Goal: Communication & Community: Participate in discussion

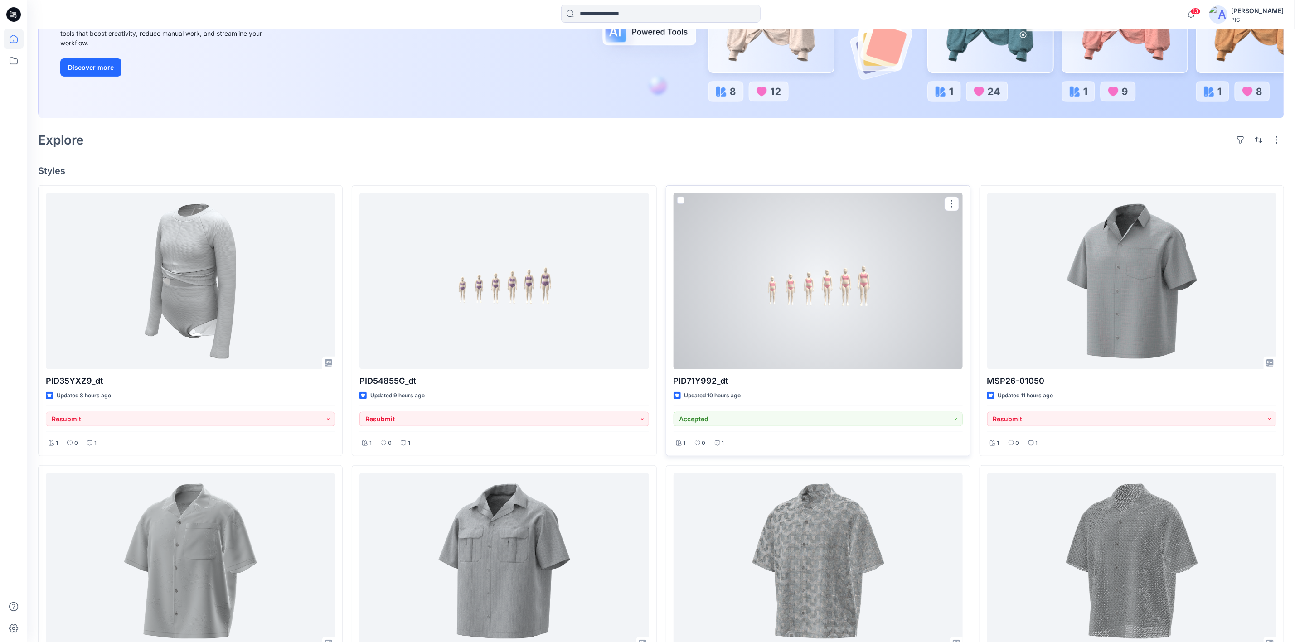
scroll to position [181, 0]
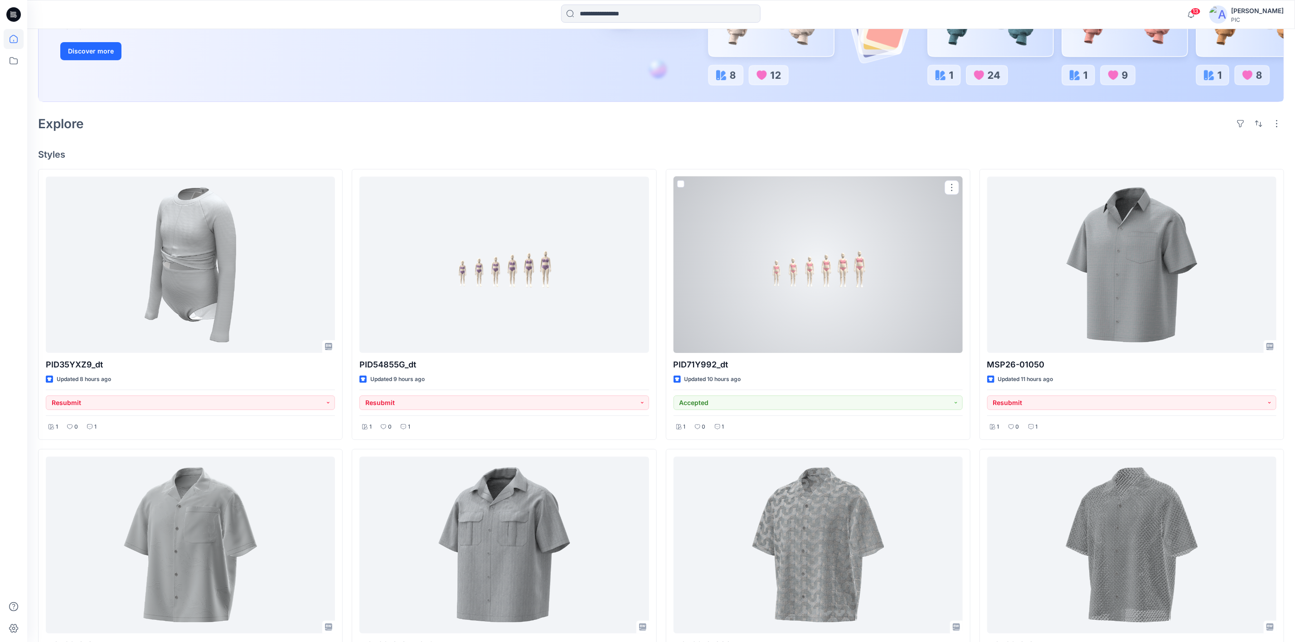
click at [834, 295] on div at bounding box center [817, 265] width 289 height 176
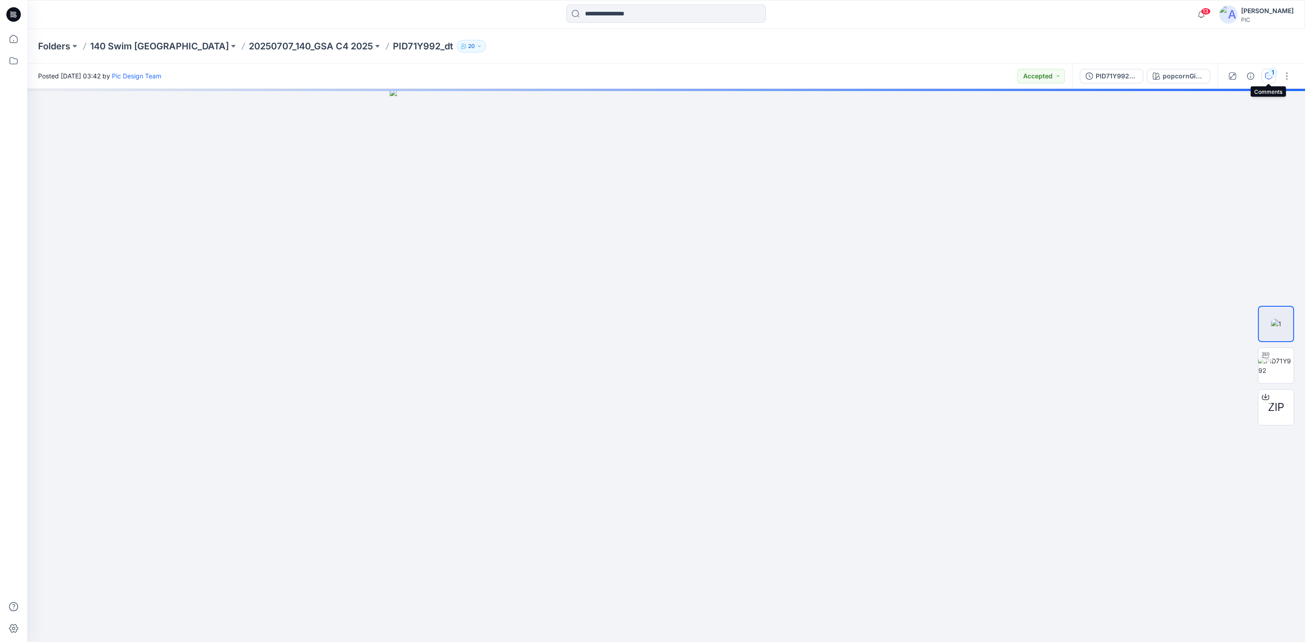
click at [1269, 75] on icon "button" at bounding box center [1268, 76] width 7 height 7
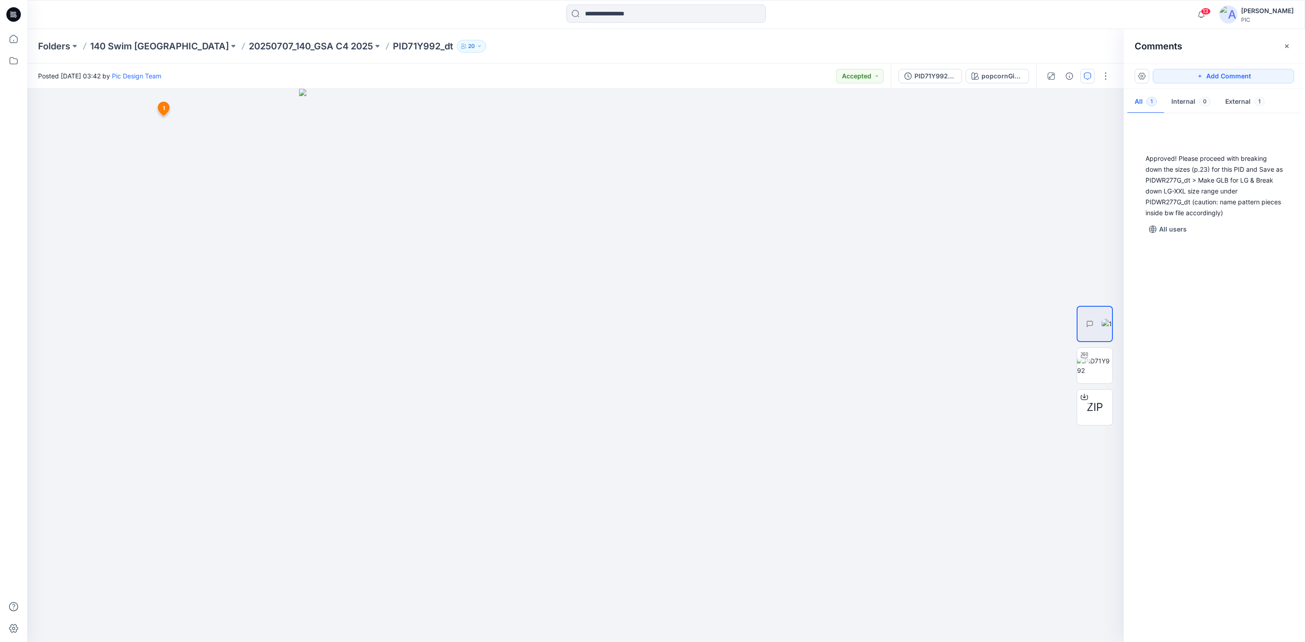
click at [1198, 402] on div "Approved! Please proceed with breaking down the sizes (p.23) for this PID and S…" at bounding box center [1214, 376] width 181 height 520
click at [249, 43] on p "20250707_140_GSA C4 2025" at bounding box center [311, 46] width 124 height 13
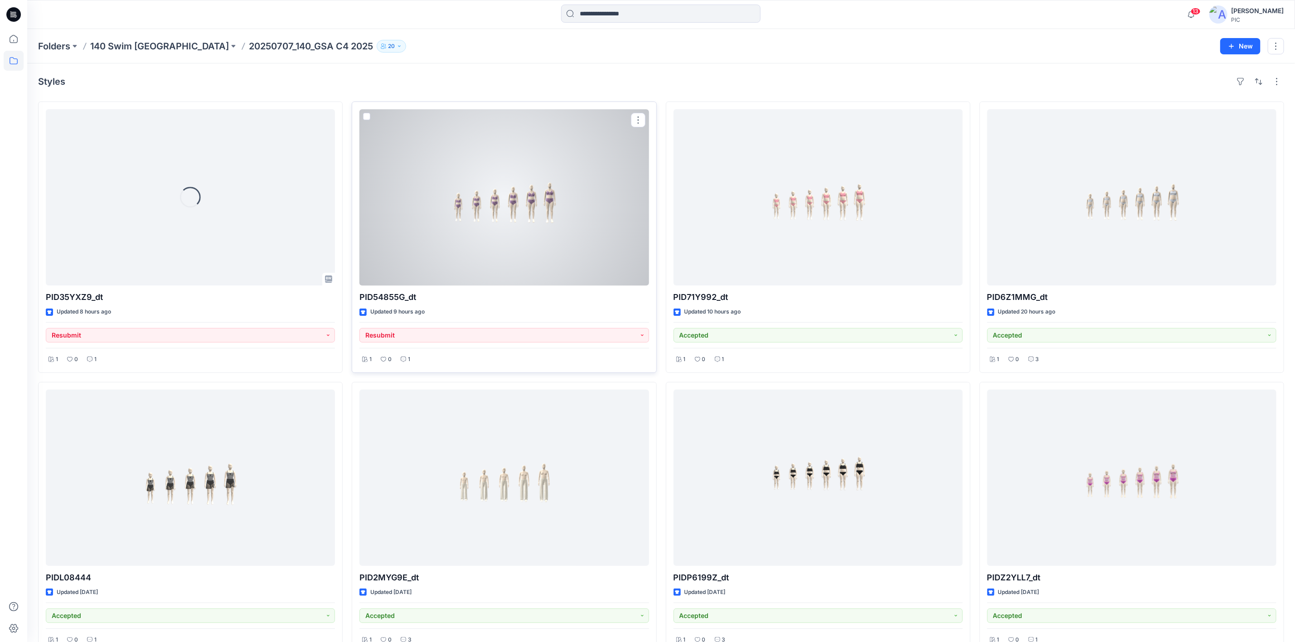
click at [485, 166] on div at bounding box center [503, 197] width 289 height 176
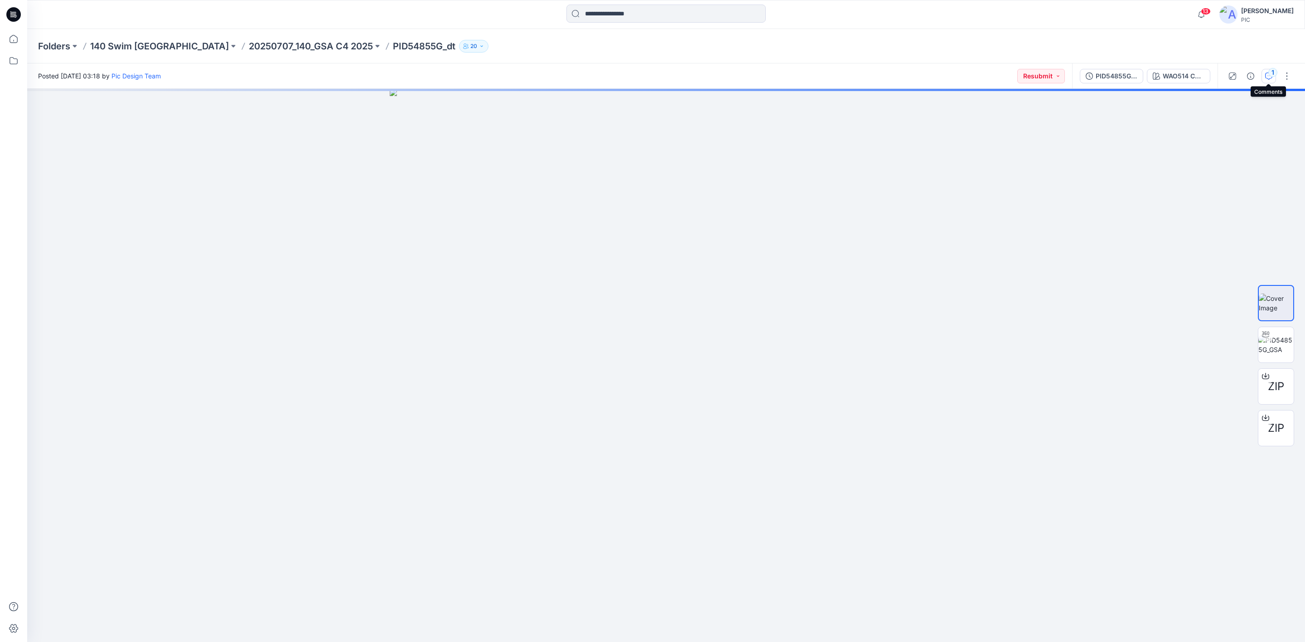
click at [1270, 71] on div "1" at bounding box center [1273, 72] width 9 height 9
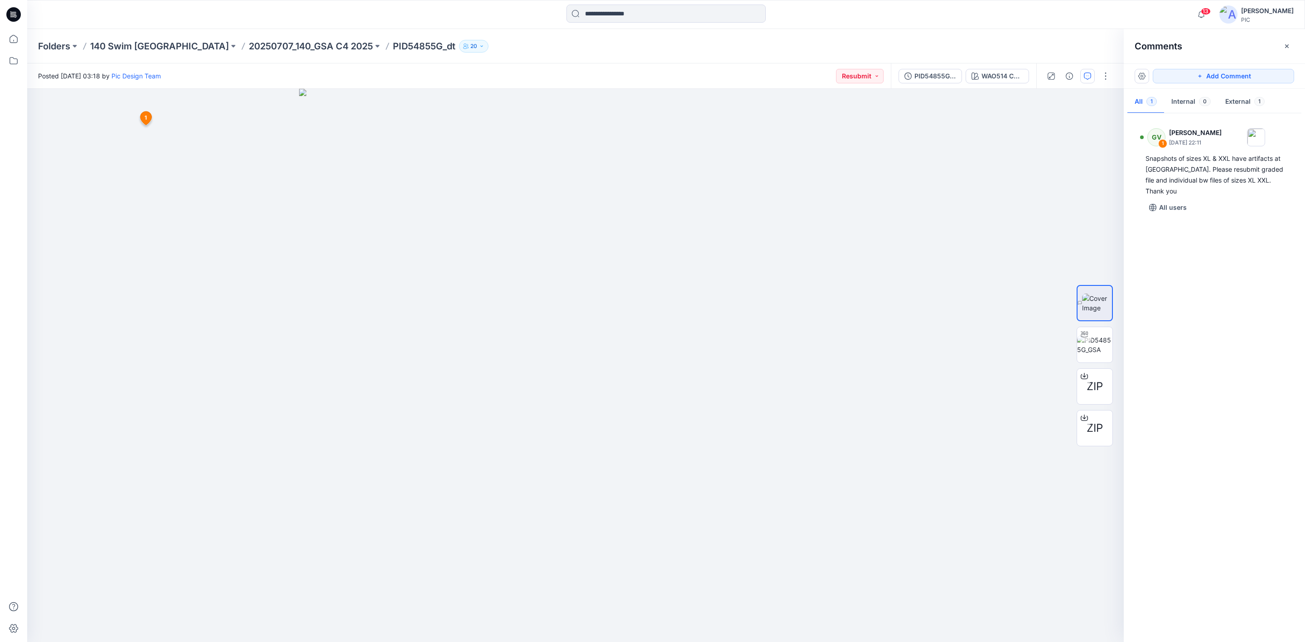
click at [1254, 335] on div "GV 1 [PERSON_NAME] [DATE] 22:11 Snapshots of sizes XL & XXL have artifacts at […" at bounding box center [1214, 376] width 181 height 520
click at [249, 43] on p "20250707_140_GSA C4 2025" at bounding box center [311, 46] width 124 height 13
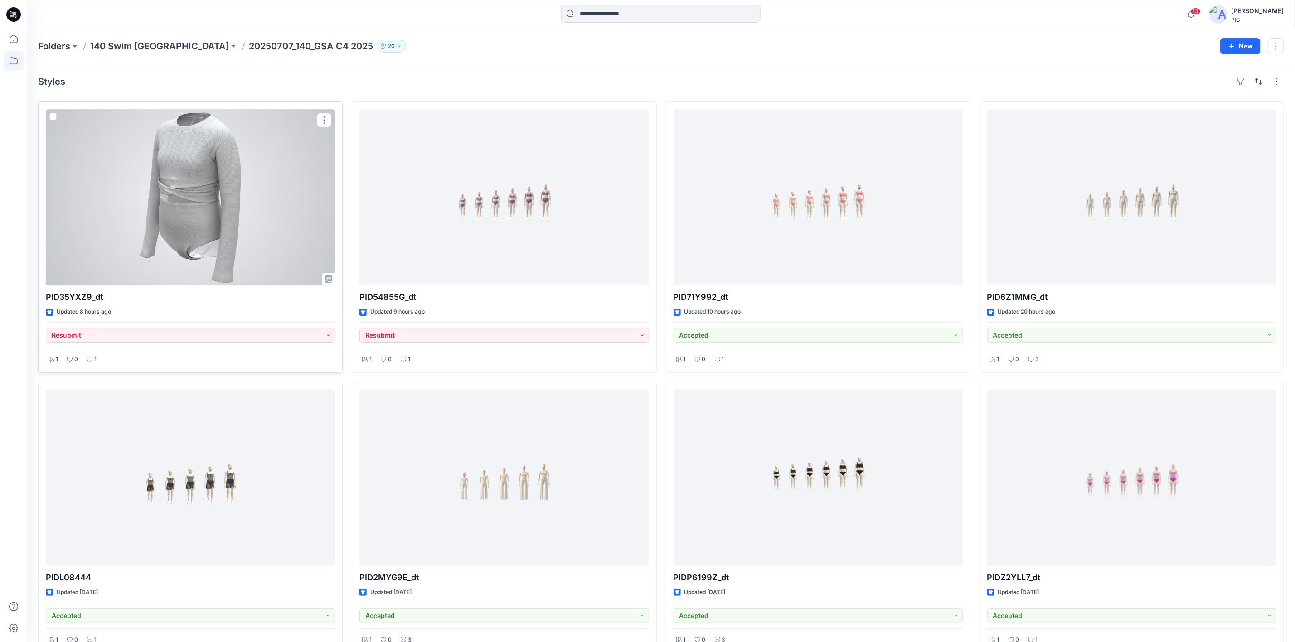
click at [226, 161] on div at bounding box center [190, 197] width 289 height 176
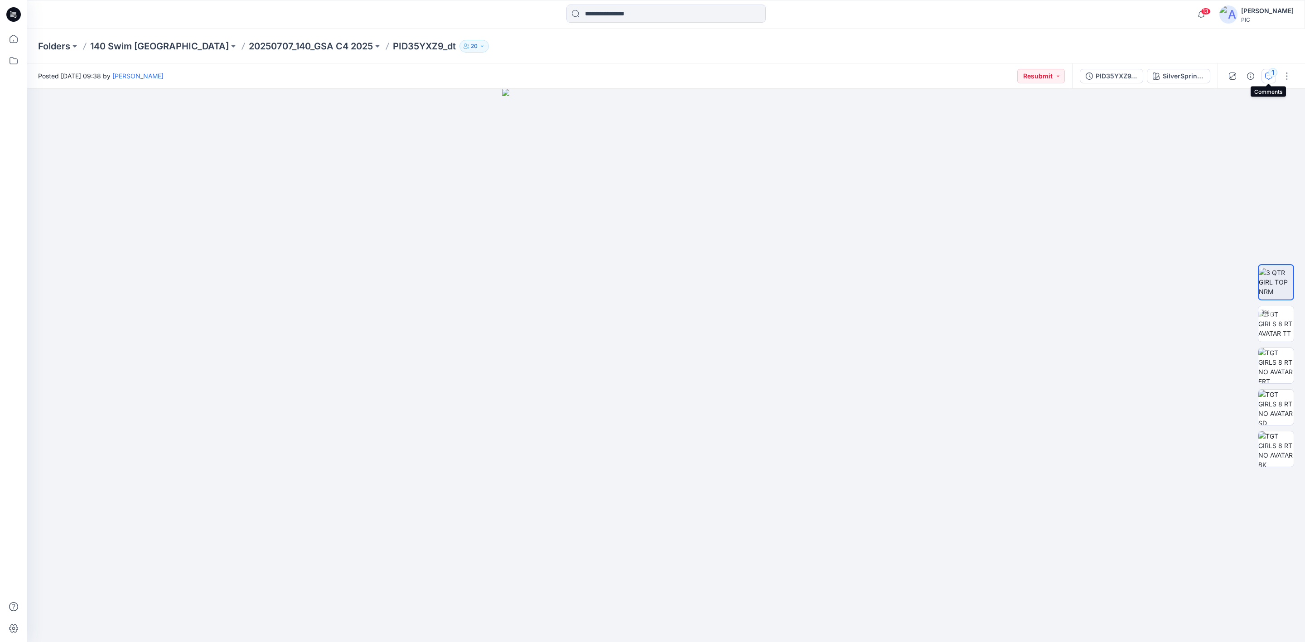
click at [1268, 73] on icon "button" at bounding box center [1268, 76] width 7 height 7
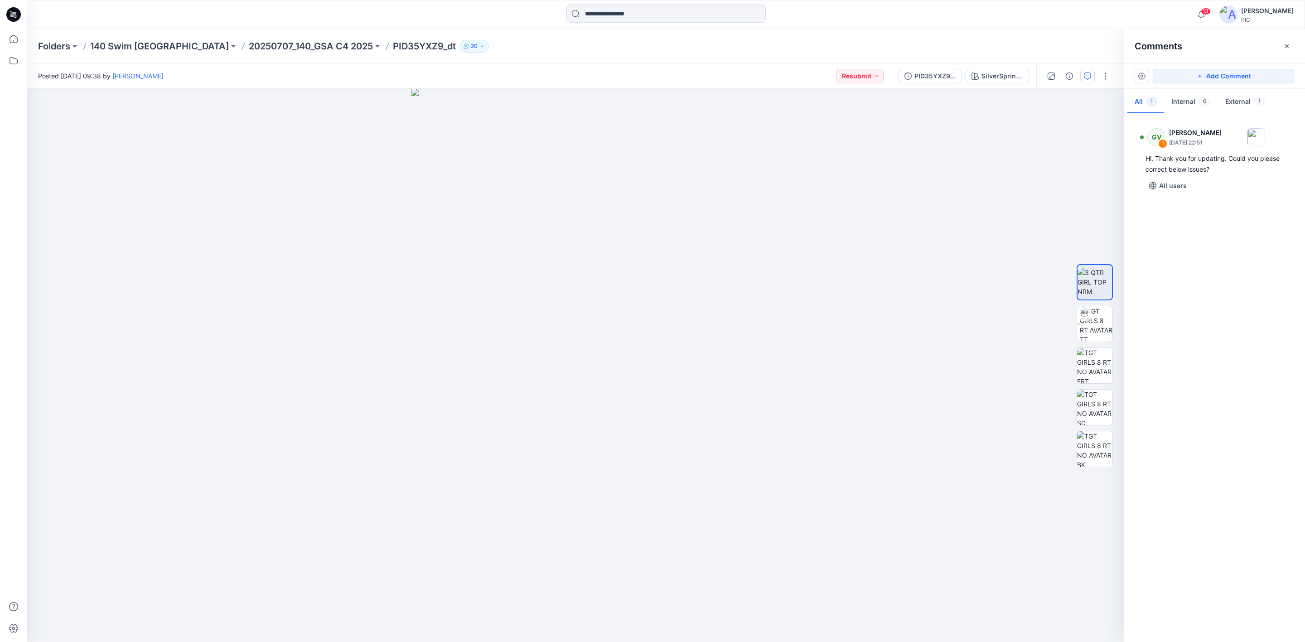
click at [1206, 284] on div "GV 1 [PERSON_NAME] [DATE] 22:51 Hi, Thank you for updating. Could you please co…" at bounding box center [1214, 376] width 181 height 520
click at [1199, 163] on div "Hi, Thank you for updating. Could you please correct below issues?" at bounding box center [1215, 164] width 138 height 22
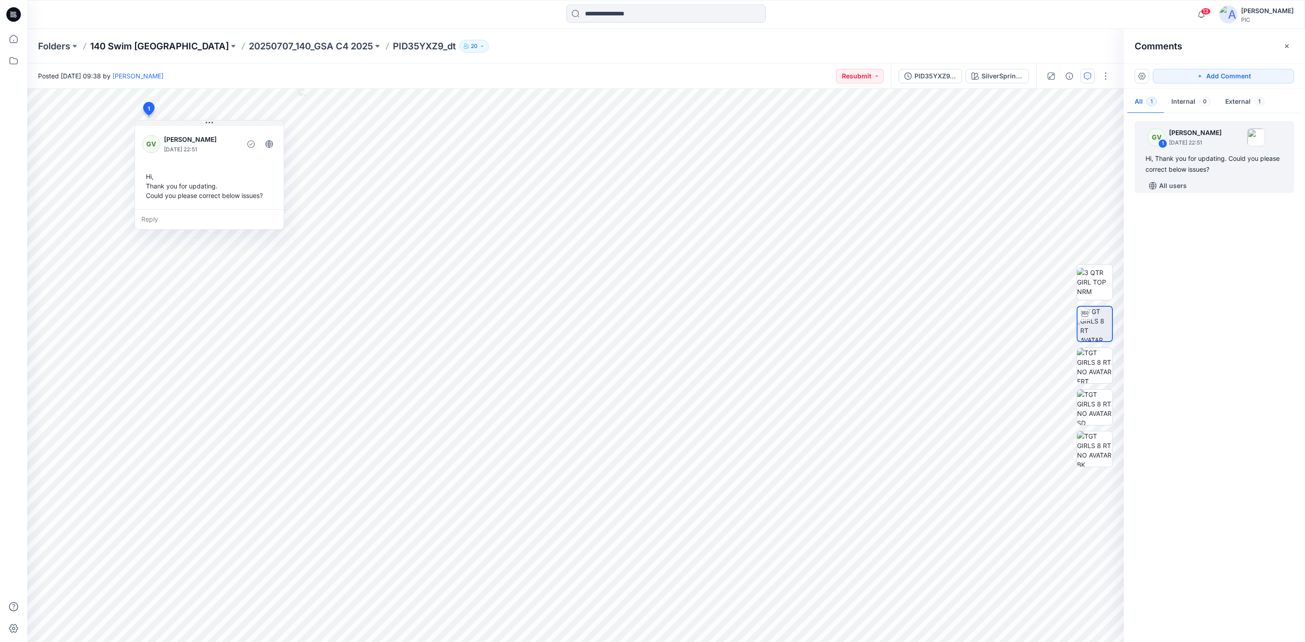
click at [135, 48] on p "140 Swim [GEOGRAPHIC_DATA]" at bounding box center [159, 46] width 139 height 13
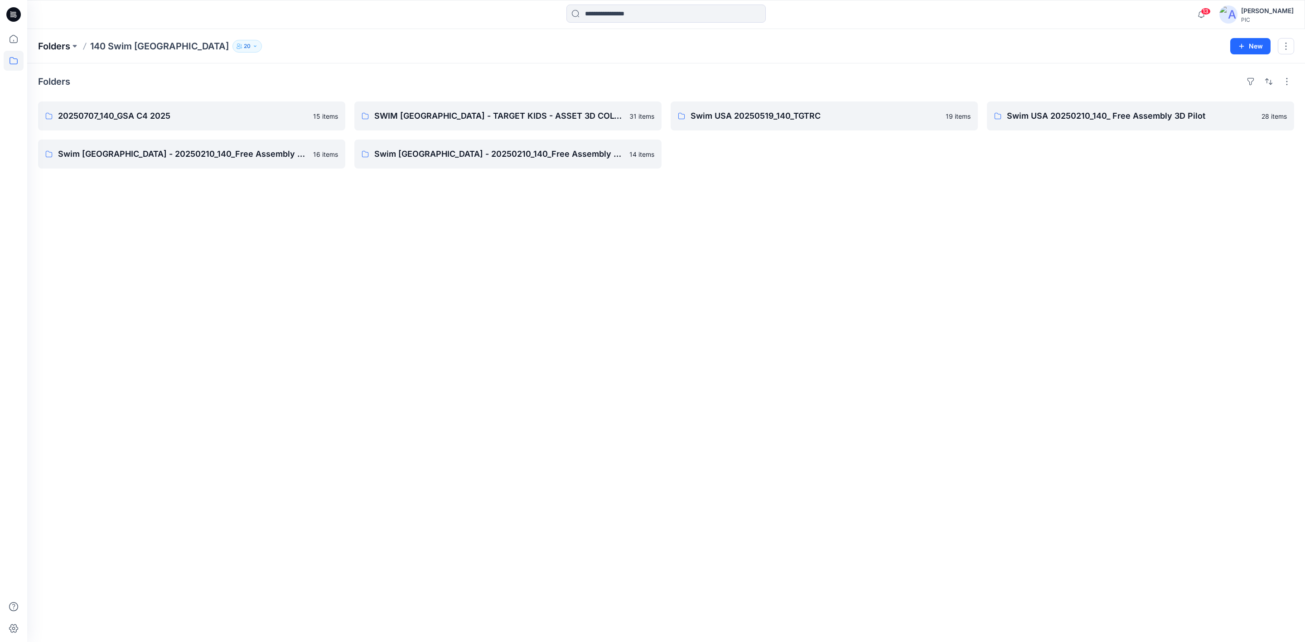
drag, startPoint x: 51, startPoint y: 47, endPoint x: 100, endPoint y: 94, distance: 68.3
click at [50, 47] on p "Folders" at bounding box center [54, 46] width 32 height 13
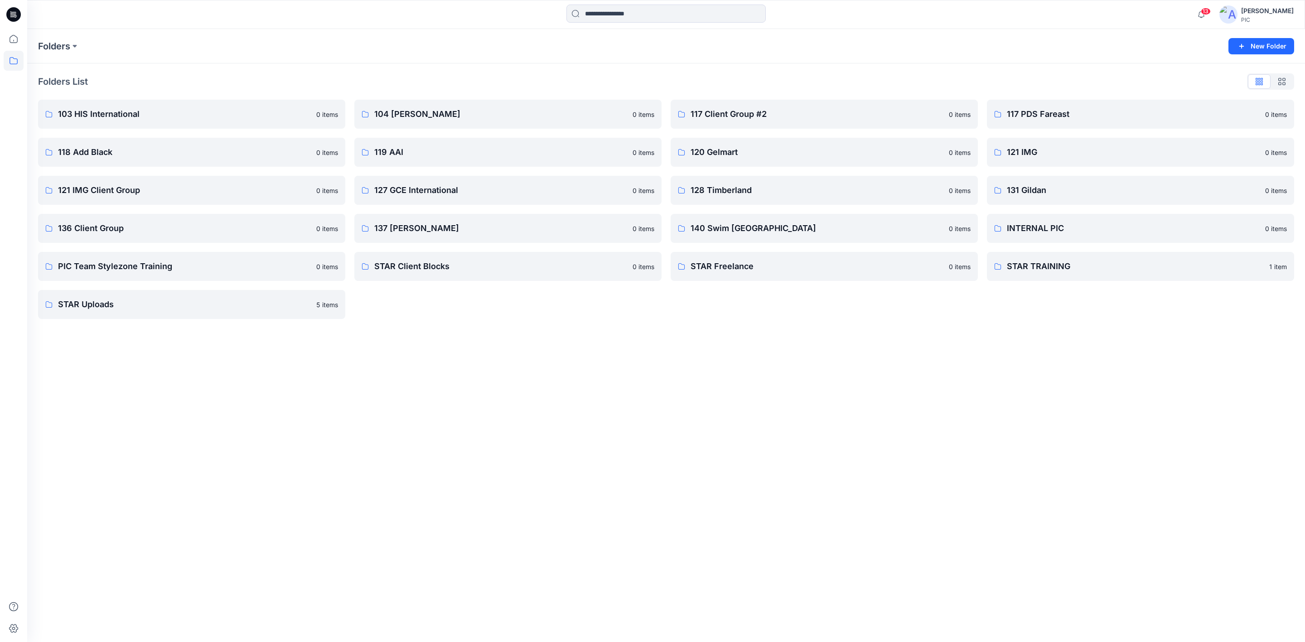
click at [1241, 15] on div "[PERSON_NAME]" at bounding box center [1267, 10] width 53 height 11
click at [1200, 147] on div "Sign out" at bounding box center [1226, 144] width 132 height 17
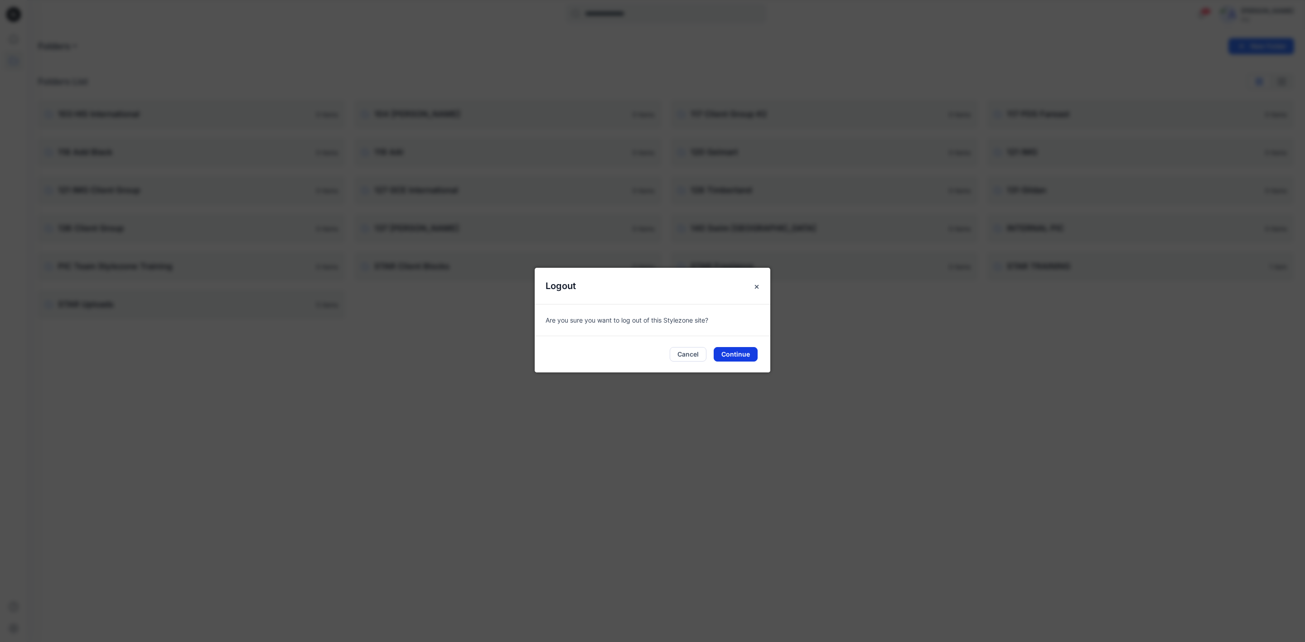
click at [733, 352] on button "Continue" at bounding box center [736, 354] width 44 height 15
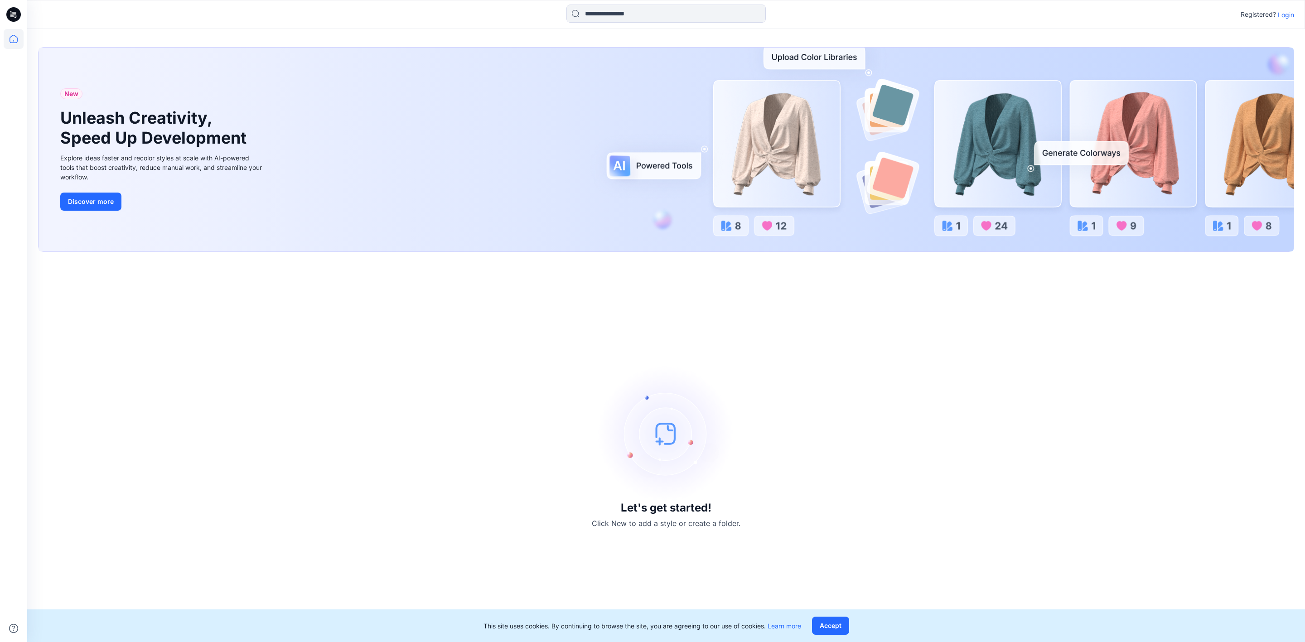
click at [1283, 11] on p "Login" at bounding box center [1286, 15] width 16 height 10
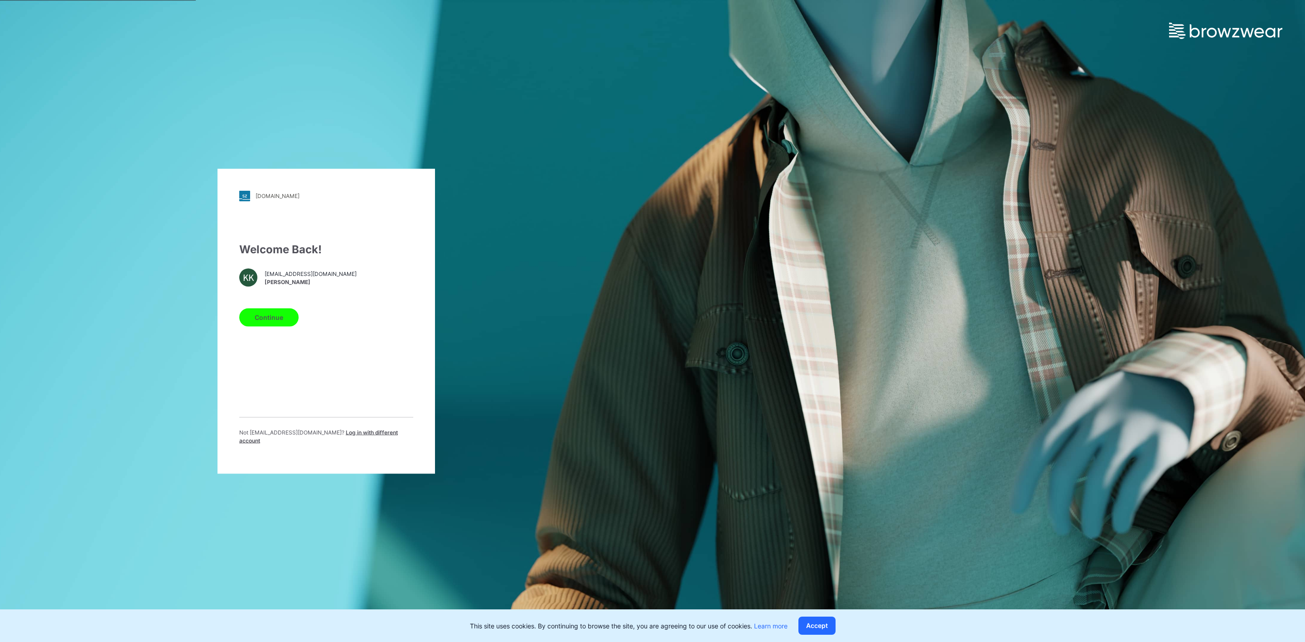
click at [325, 438] on span "Log in with different account" at bounding box center [318, 436] width 159 height 15
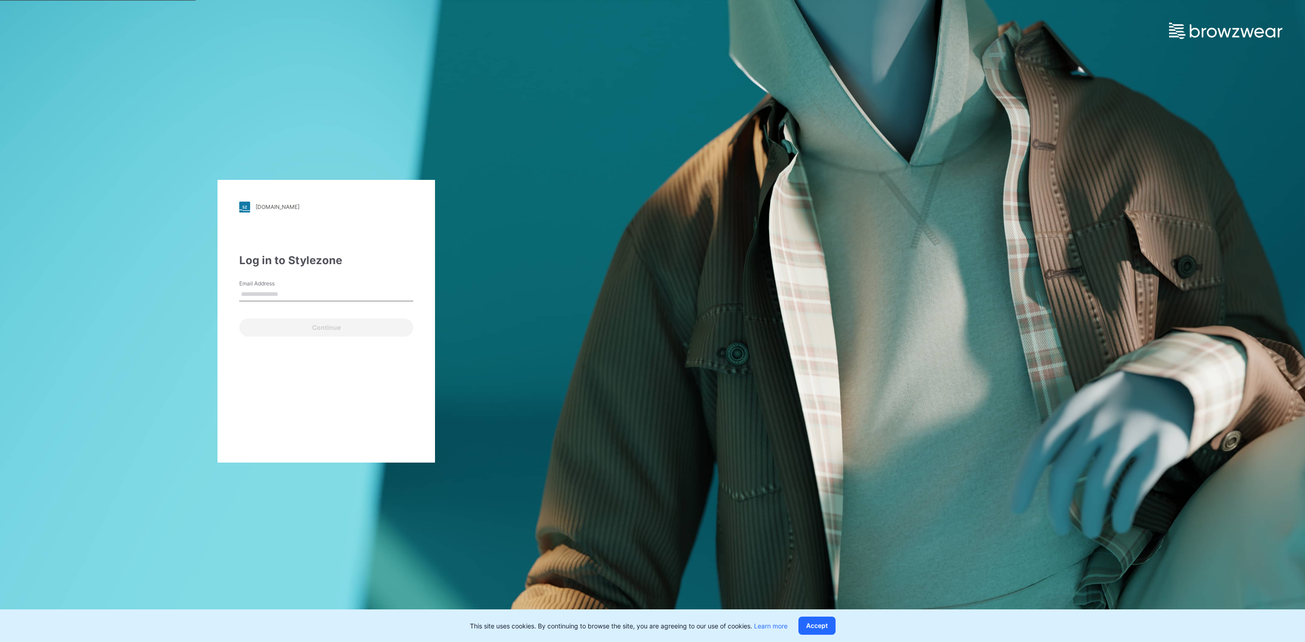
type input "**********"
click at [314, 329] on button "Continue" at bounding box center [326, 328] width 174 height 18
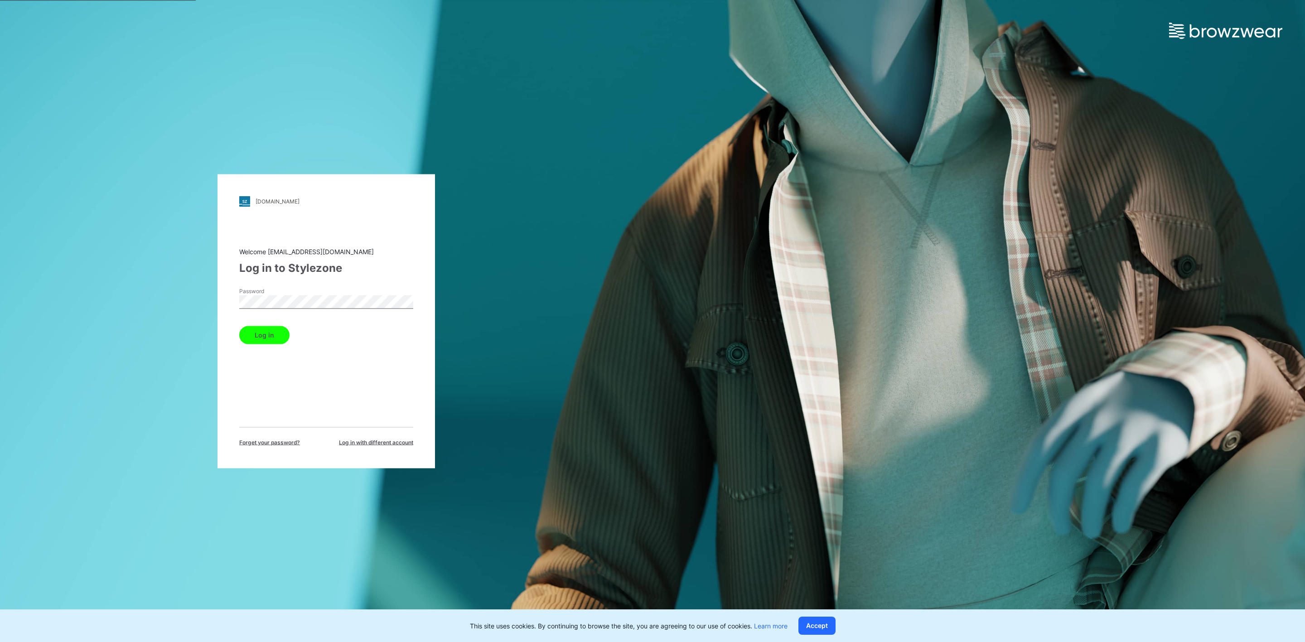
click at [270, 332] on button "Log in" at bounding box center [264, 335] width 50 height 18
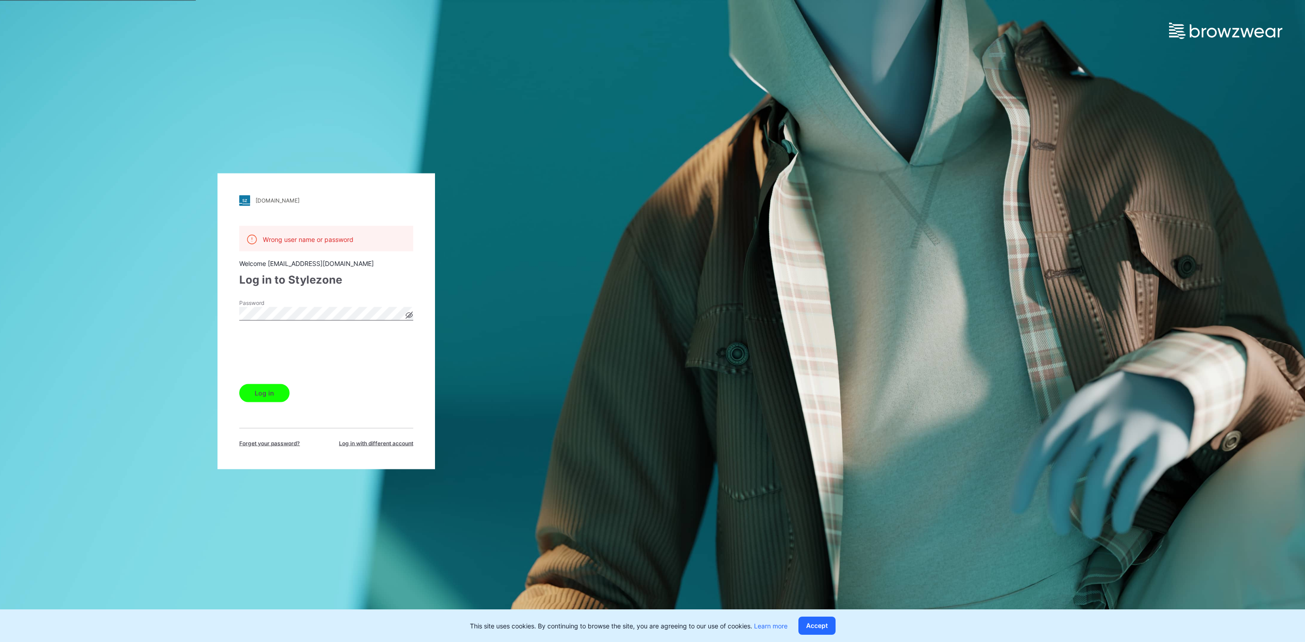
click at [273, 395] on button "Log in" at bounding box center [264, 393] width 50 height 18
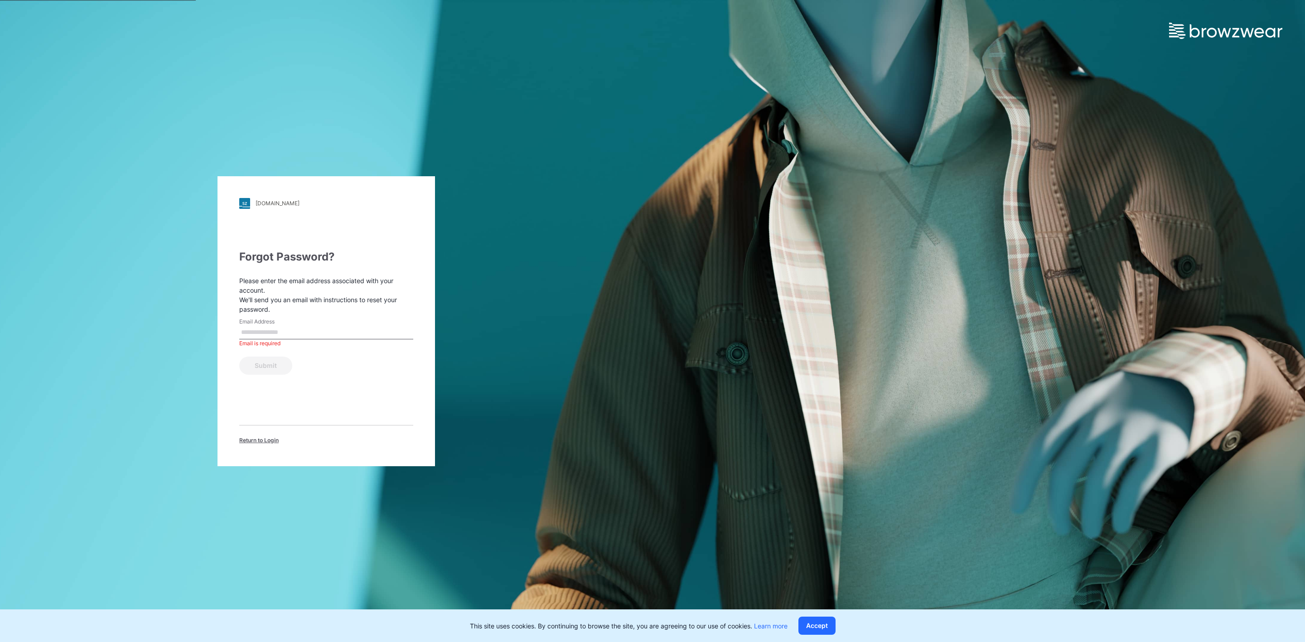
click at [334, 338] on input "Email Address" at bounding box center [326, 333] width 174 height 14
click at [383, 307] on p "Please enter the email address associated with your account. We'll send you an …" at bounding box center [326, 295] width 174 height 38
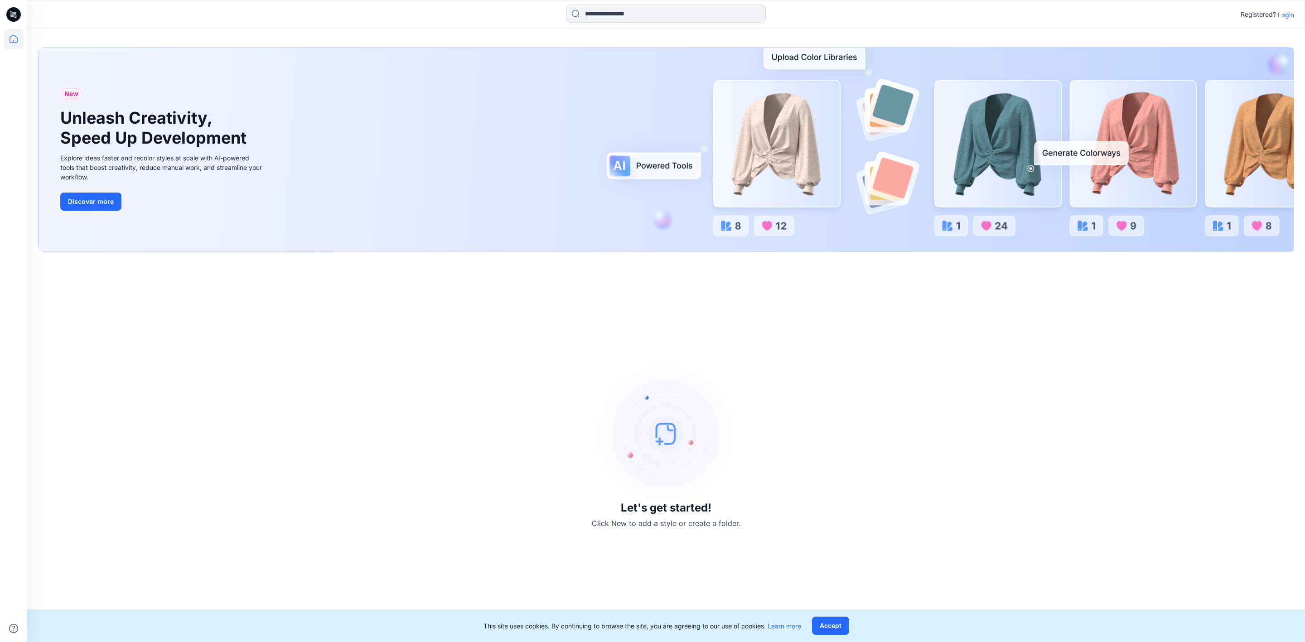
click at [1285, 18] on p "Login" at bounding box center [1286, 15] width 16 height 10
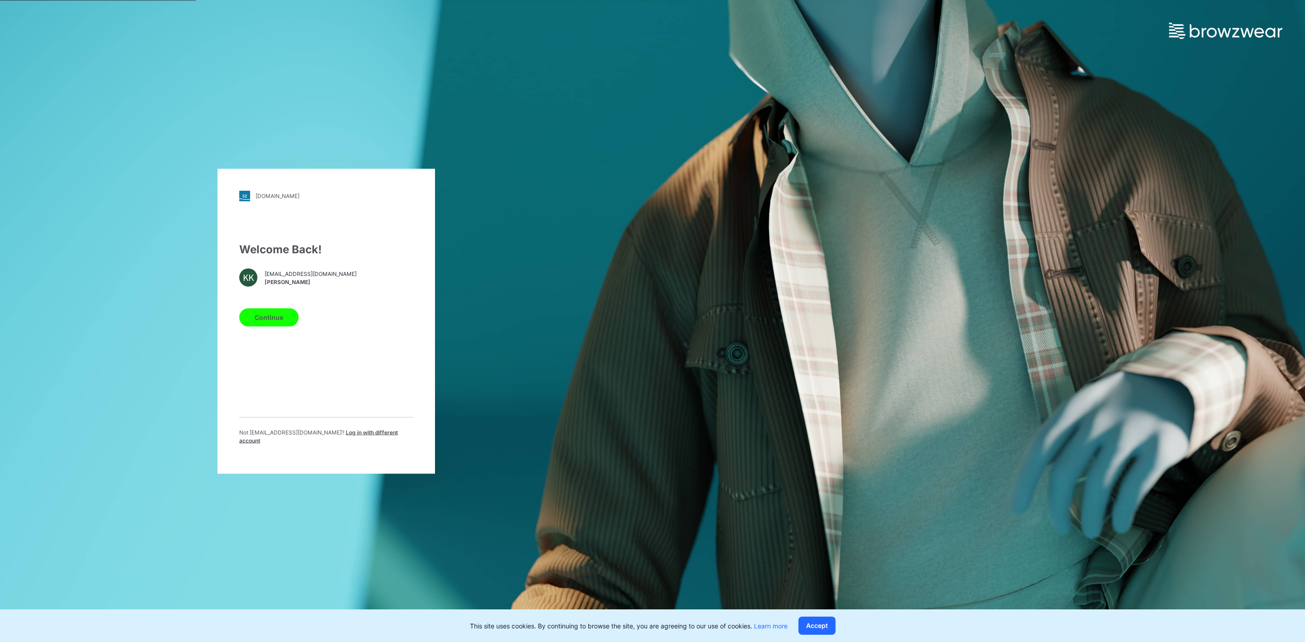
click at [285, 320] on button "Continue" at bounding box center [268, 317] width 59 height 18
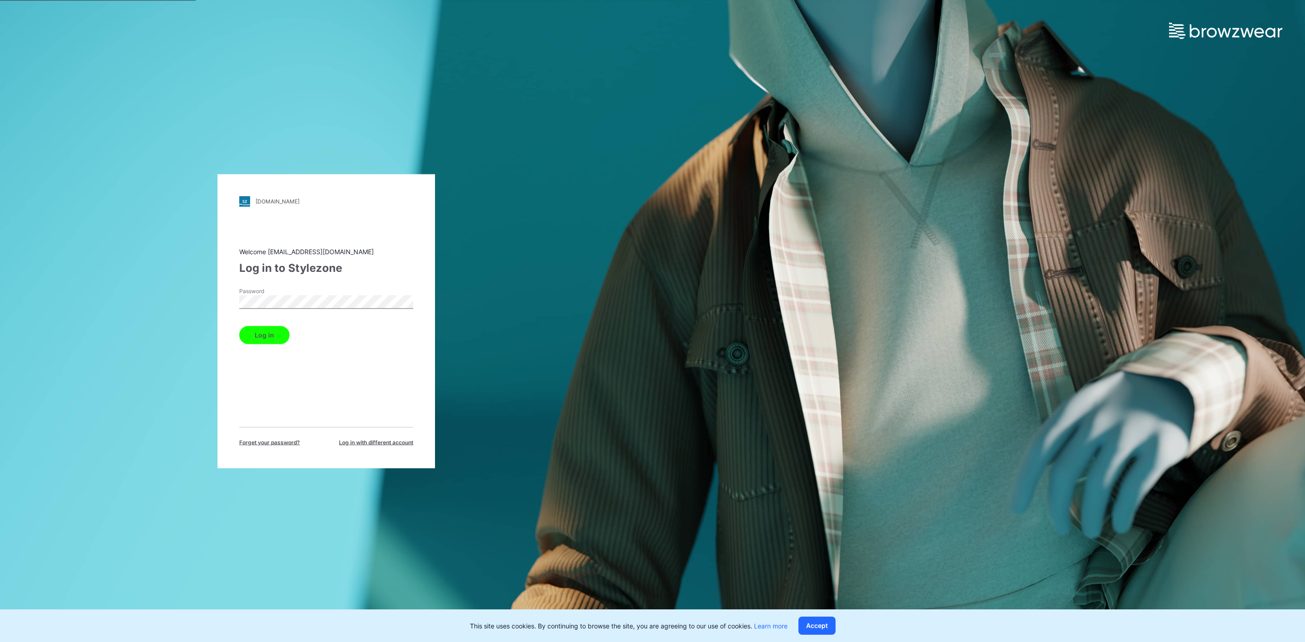
click at [263, 333] on button "Log in" at bounding box center [264, 335] width 50 height 18
click at [411, 316] on icon at bounding box center [409, 315] width 7 height 5
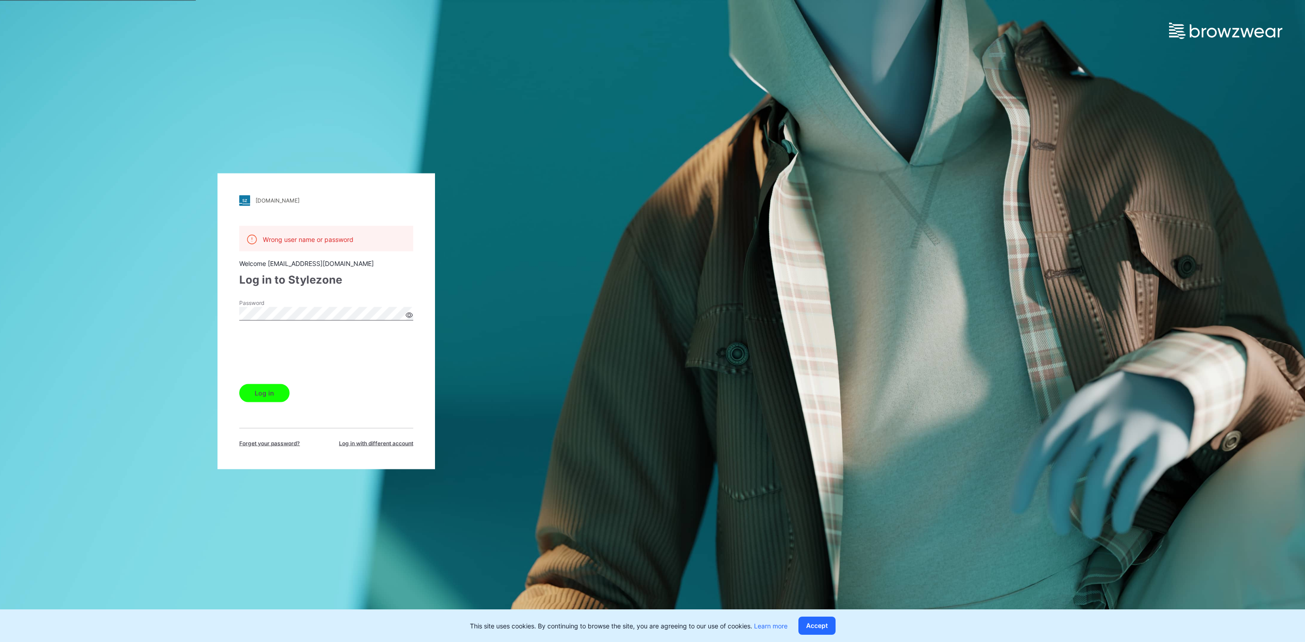
click at [264, 392] on button "Log in" at bounding box center [264, 393] width 50 height 18
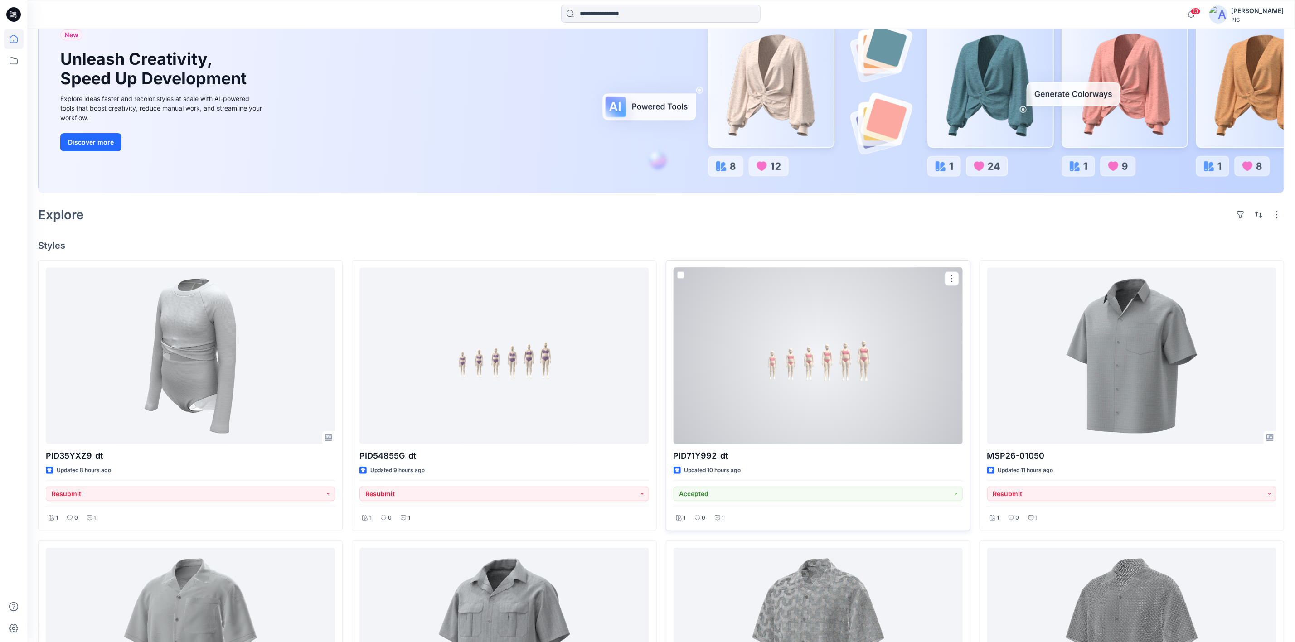
scroll to position [136, 0]
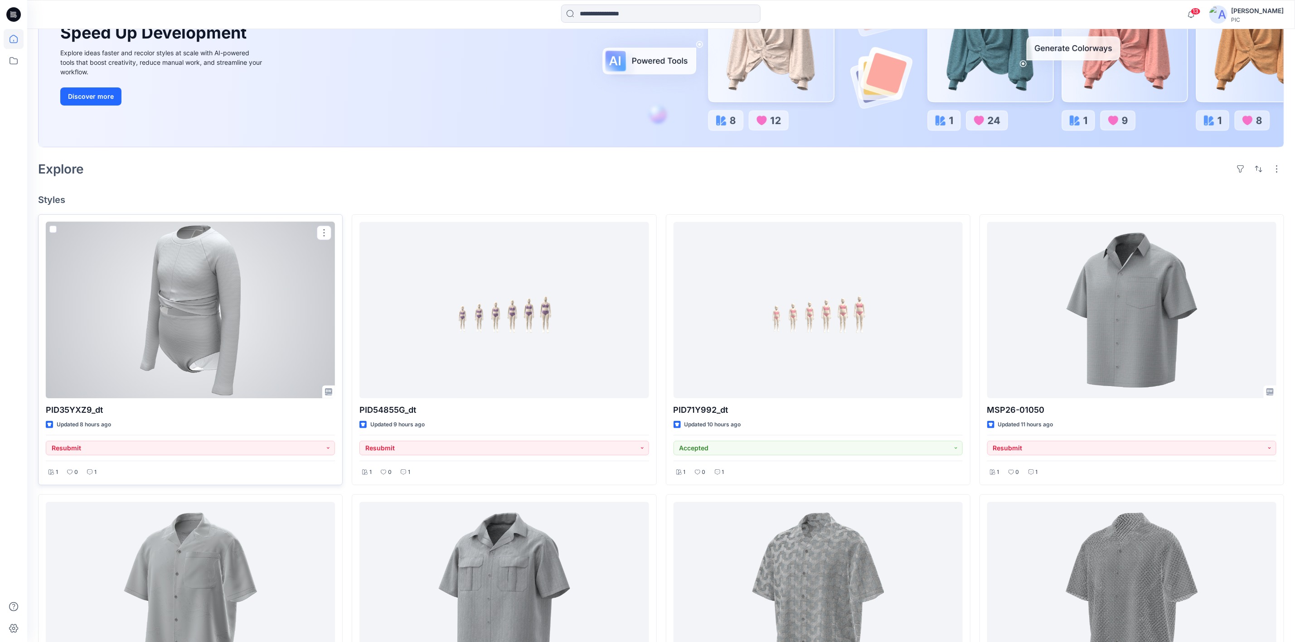
click at [206, 320] on div at bounding box center [190, 310] width 289 height 176
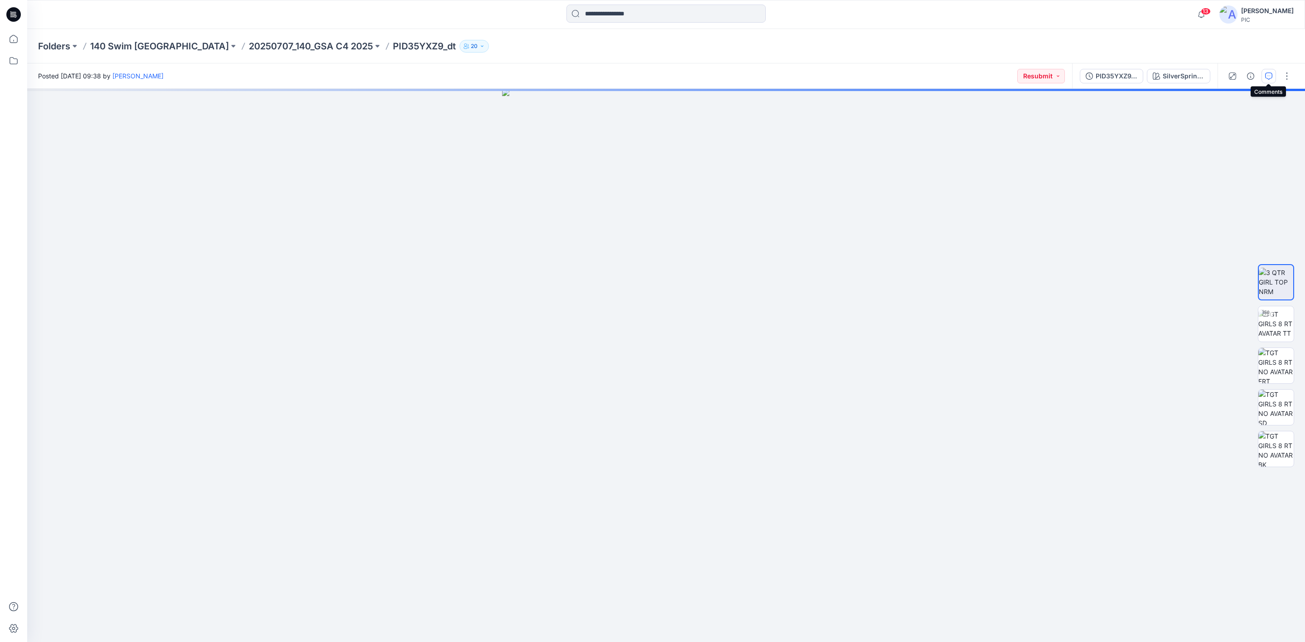
click at [1264, 72] on button "button" at bounding box center [1269, 76] width 15 height 15
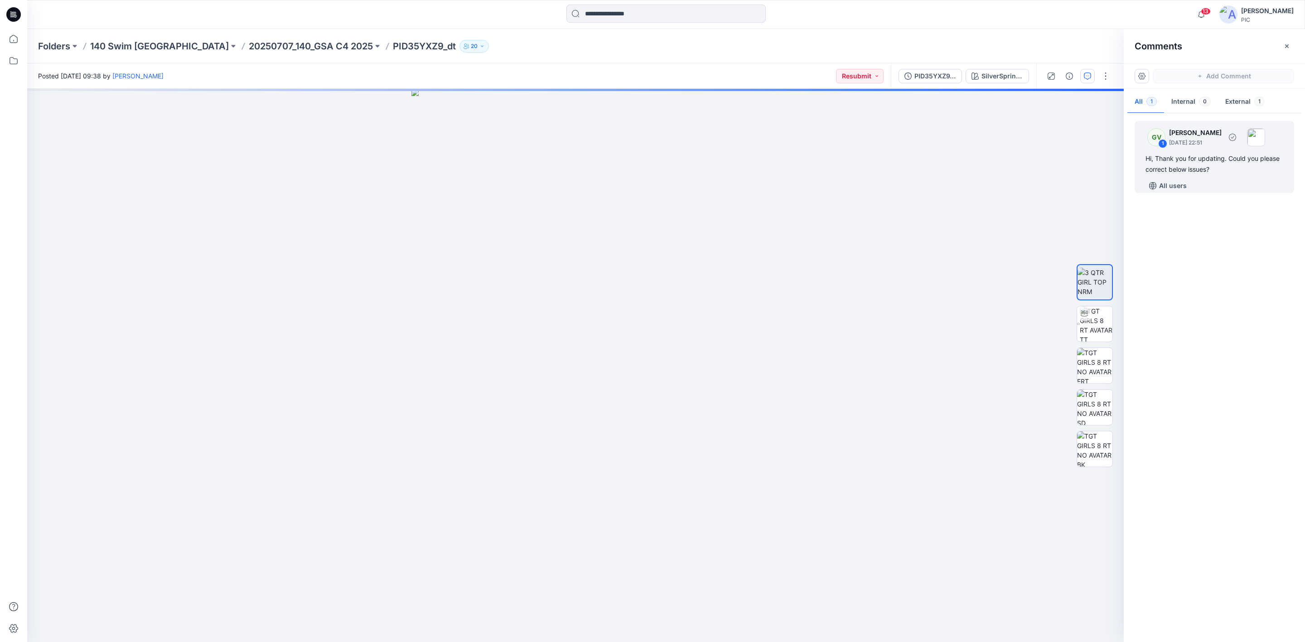
click at [1172, 169] on div "Hi, Thank you for updating. Could you please correct below issues?" at bounding box center [1215, 164] width 138 height 22
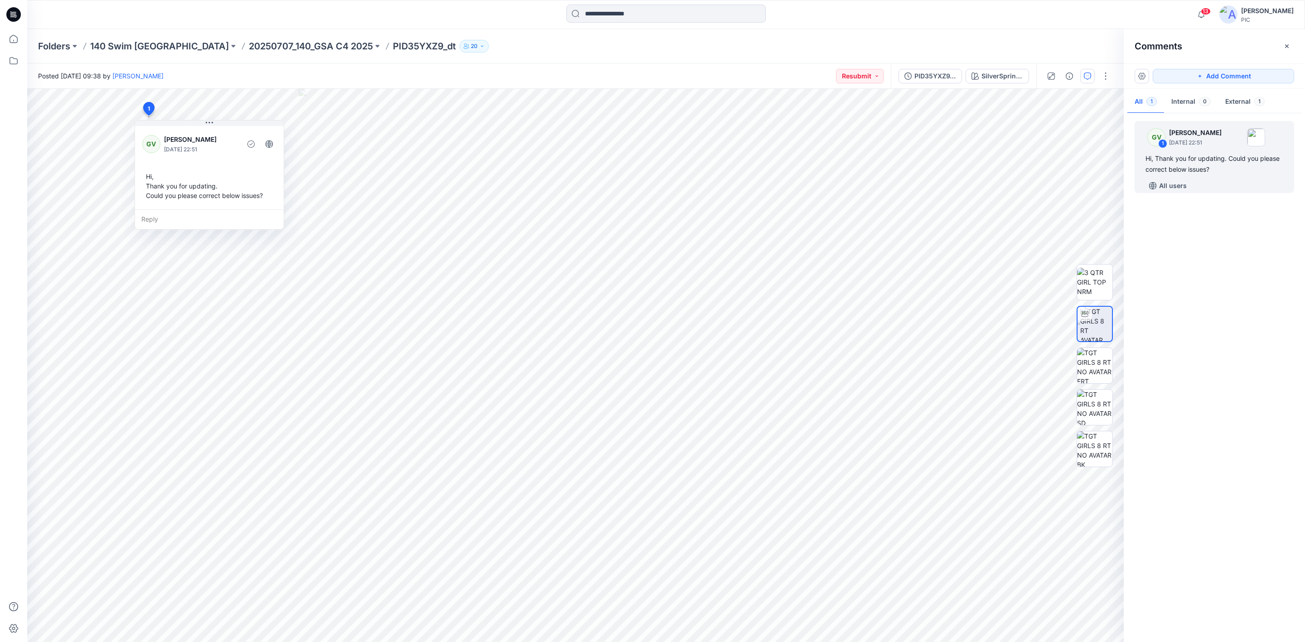
click at [1216, 257] on div "GV 1 [PERSON_NAME] [DATE] 22:51 Hi, Thank you for updating. Could you please co…" at bounding box center [1214, 376] width 181 height 520
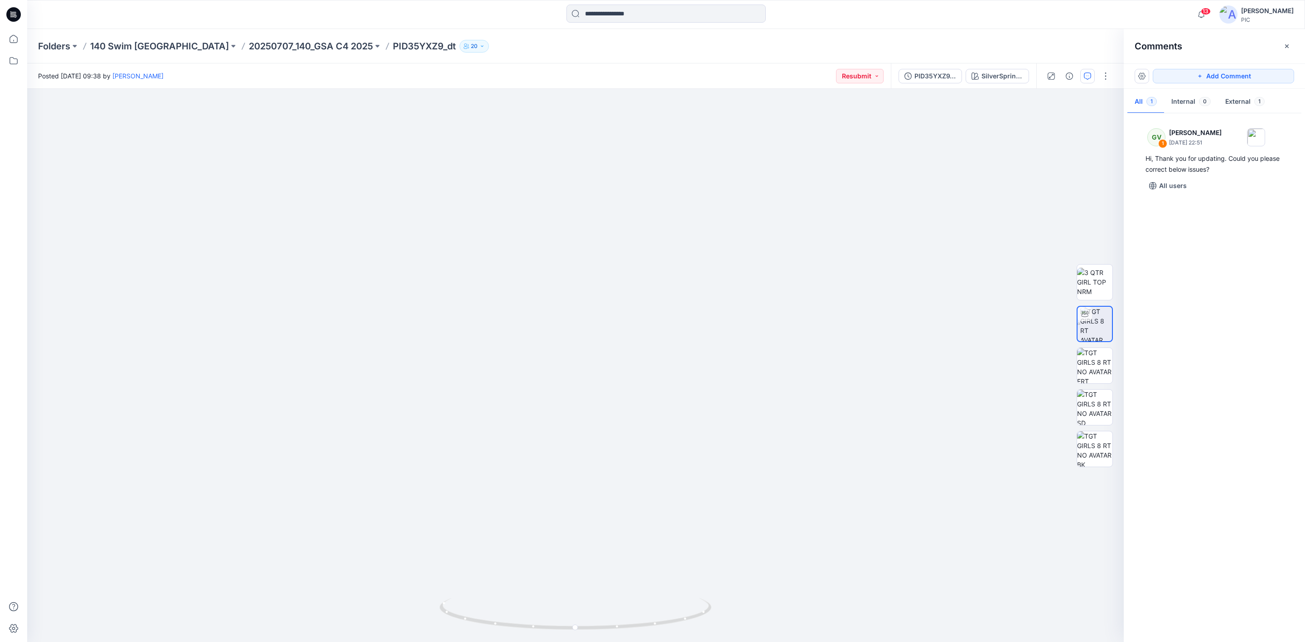
click at [15, 18] on icon at bounding box center [13, 14] width 15 height 15
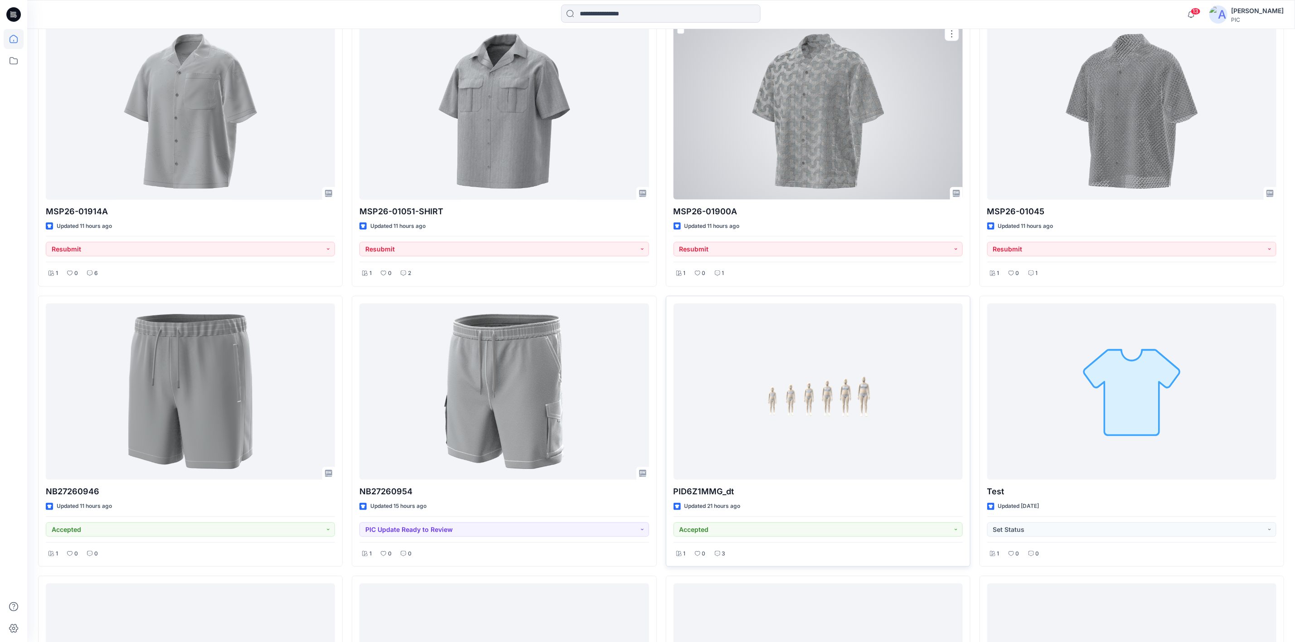
scroll to position [631, 0]
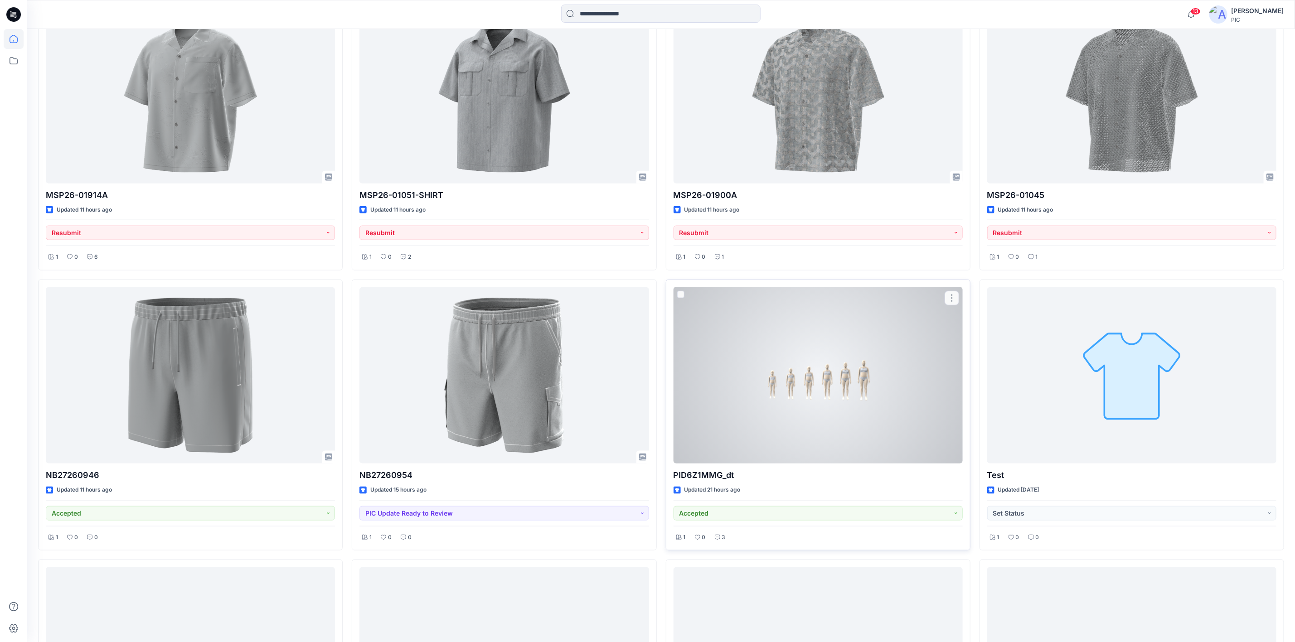
click at [815, 355] on div at bounding box center [817, 375] width 289 height 176
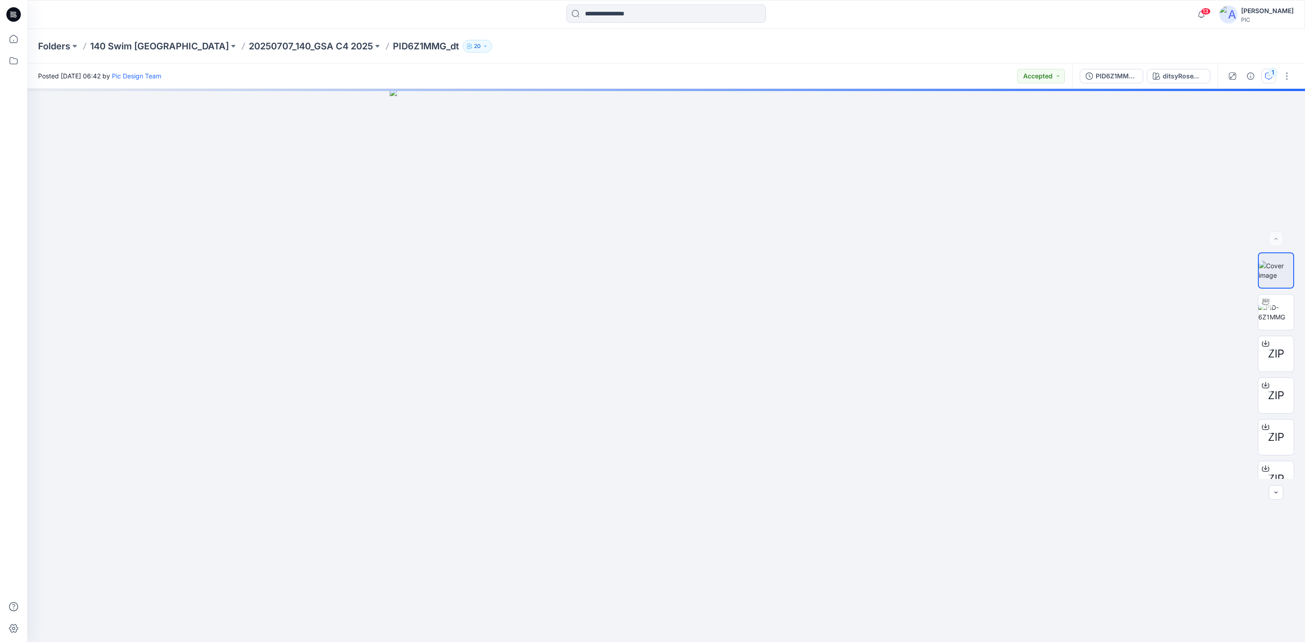
click at [1268, 71] on button "1" at bounding box center [1269, 76] width 15 height 15
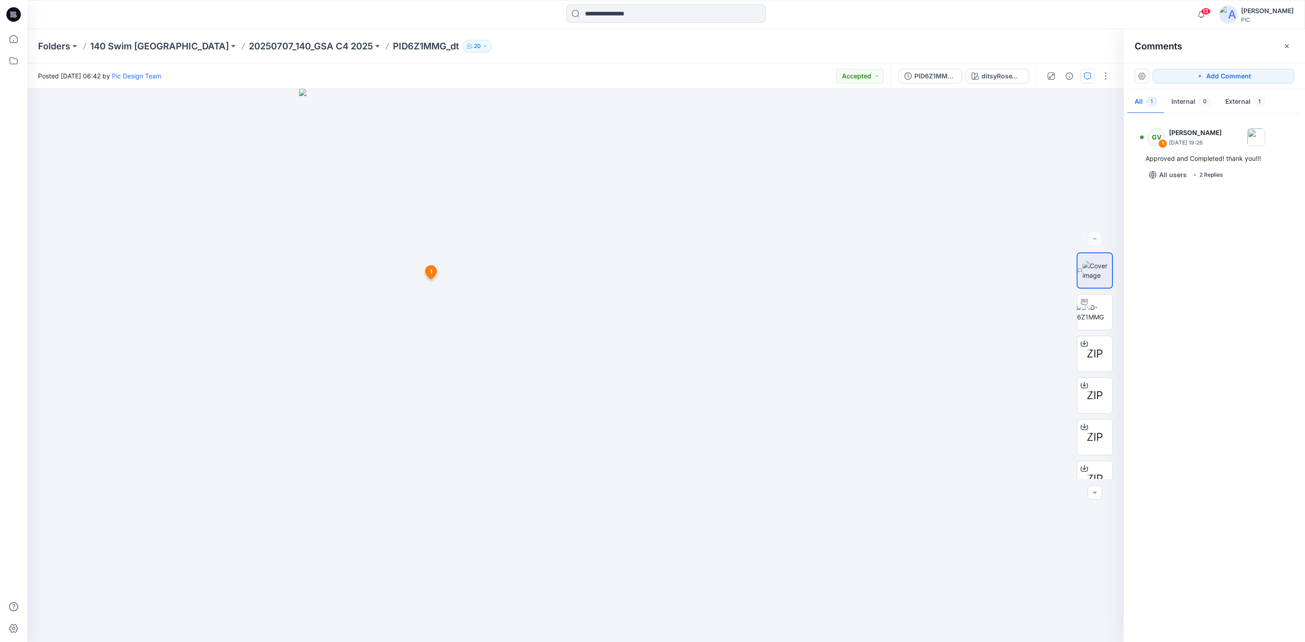
click at [1269, 281] on div "GV 1 George Voulgaris August 14, 2025 19:26 Approved and Completed! thank you!!…" at bounding box center [1214, 376] width 181 height 520
click at [927, 70] on button "PID6Z1MMG_gsa_v2" at bounding box center [930, 76] width 63 height 15
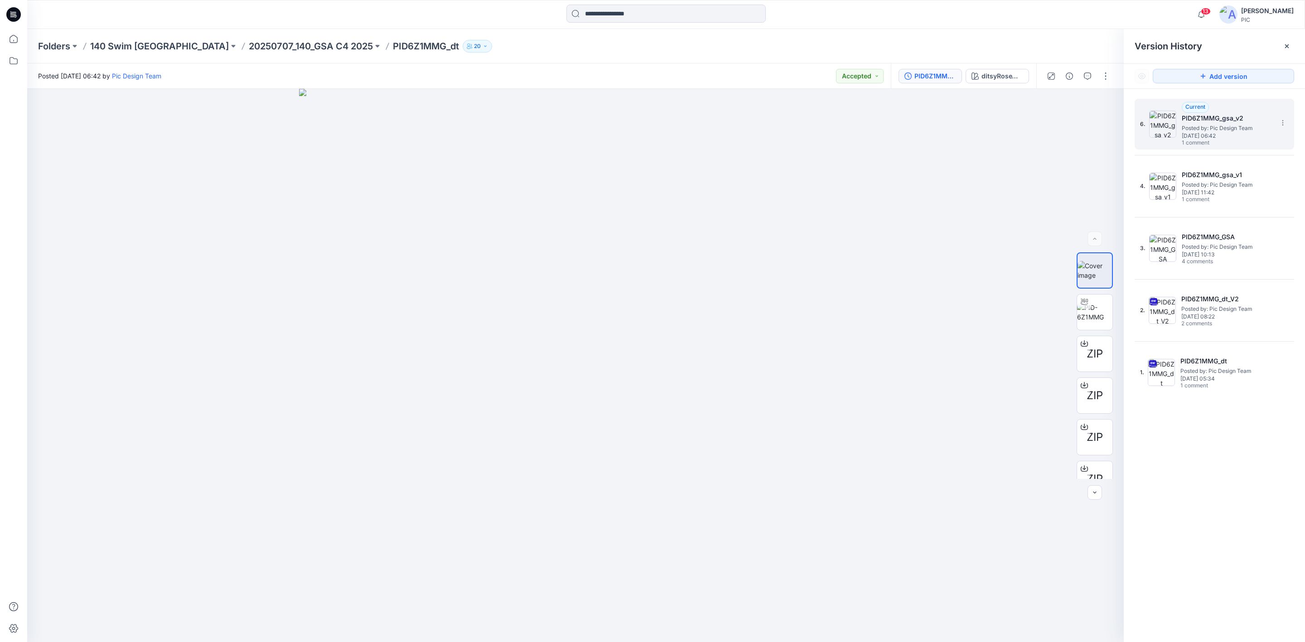
drag, startPoint x: 1230, startPoint y: 130, endPoint x: 1171, endPoint y: 107, distance: 63.0
click at [1228, 128] on span "Posted by: Pic Design Team" at bounding box center [1227, 128] width 91 height 9
click at [1084, 74] on icon "button" at bounding box center [1087, 76] width 7 height 7
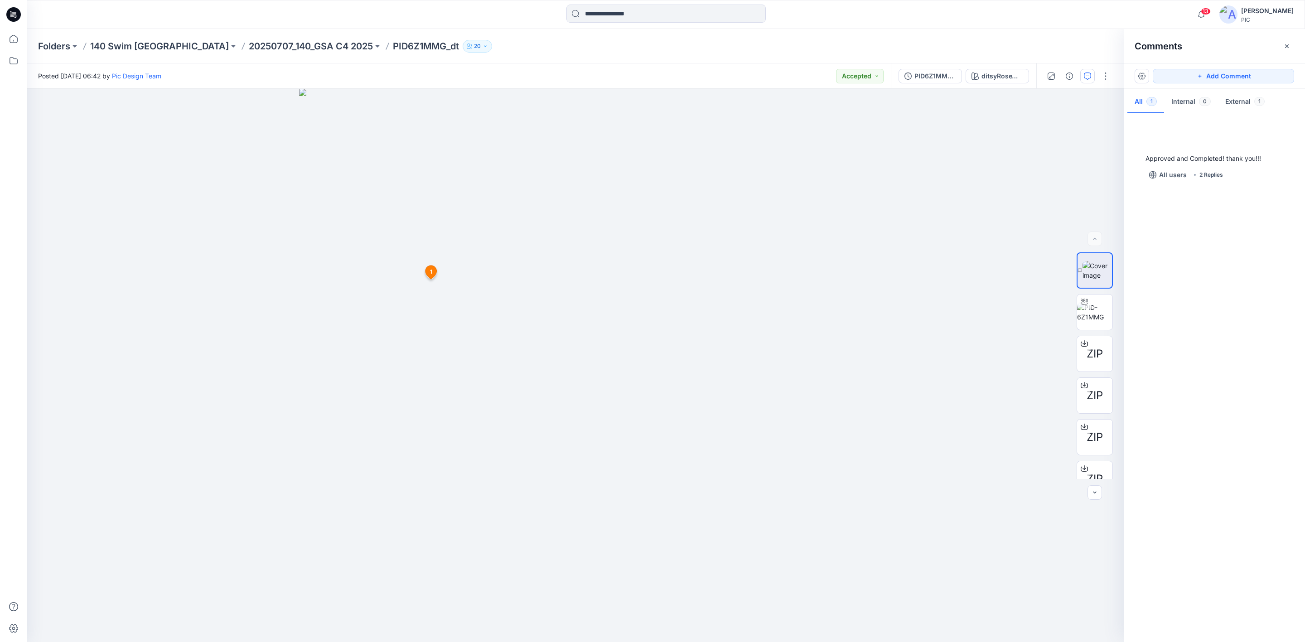
click at [1243, 382] on div "Approved and Completed! thank you!!! All users 2 Replies" at bounding box center [1214, 376] width 181 height 520
click at [929, 75] on div "PID6Z1MMG_gsa_v2" at bounding box center [936, 76] width 42 height 10
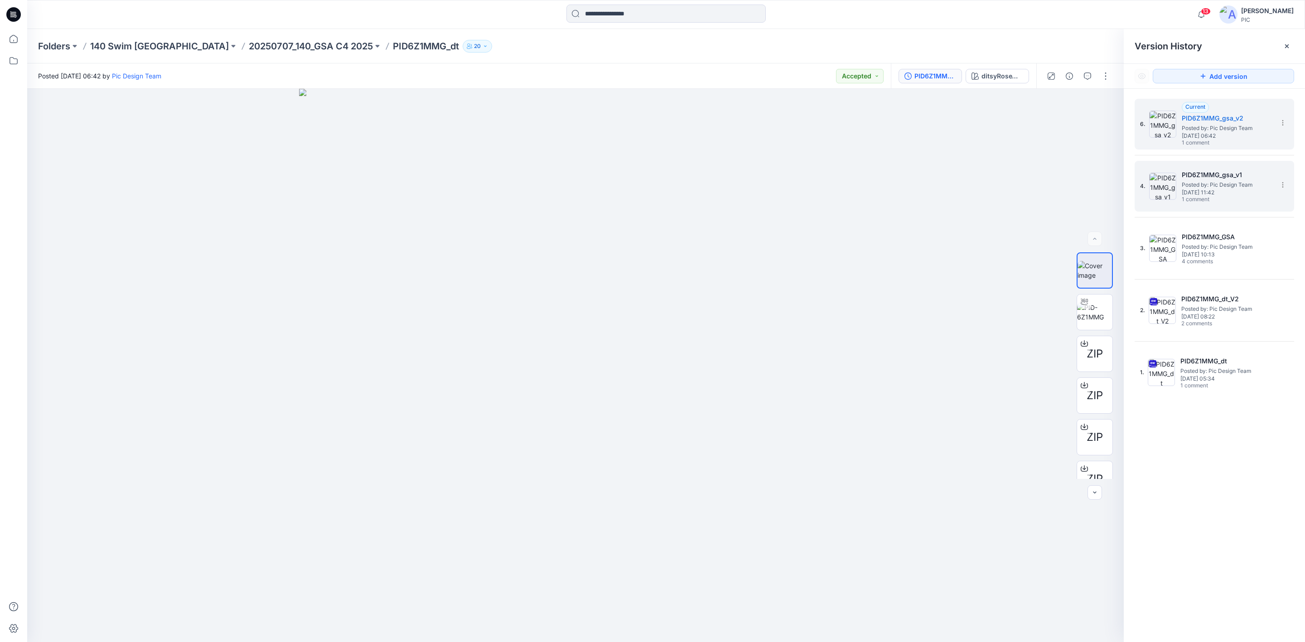
click at [1248, 185] on span "Posted by: Pic Design Team" at bounding box center [1227, 184] width 91 height 9
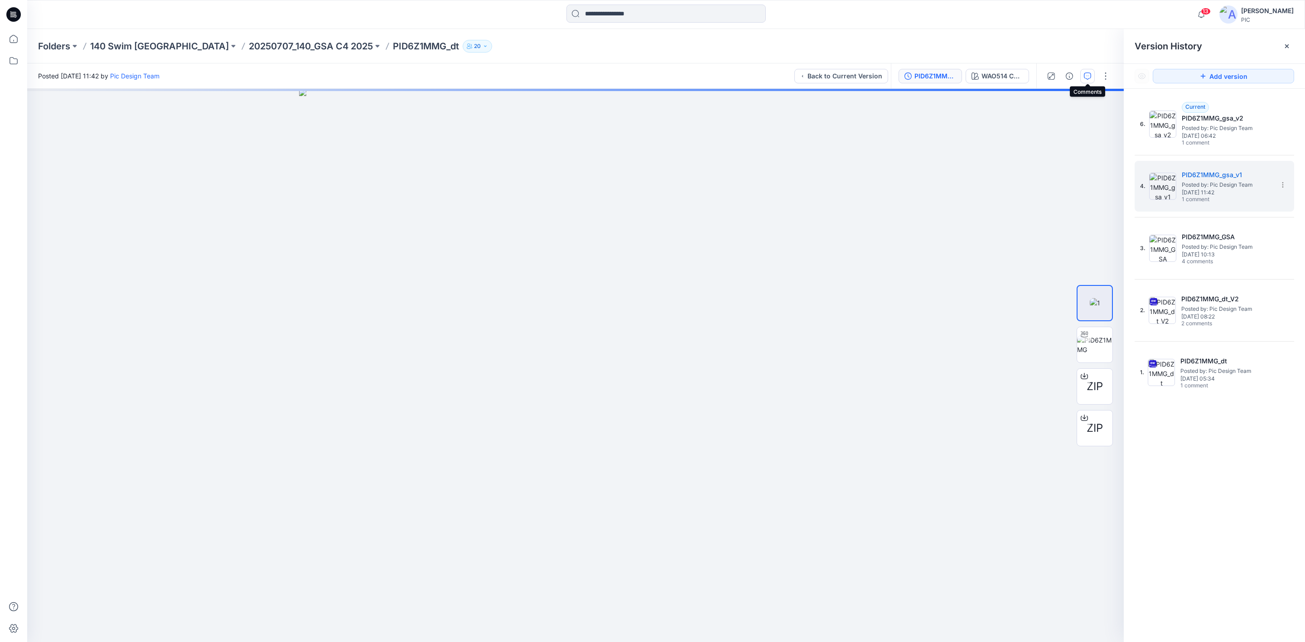
click at [1089, 73] on icon "button" at bounding box center [1087, 76] width 7 height 7
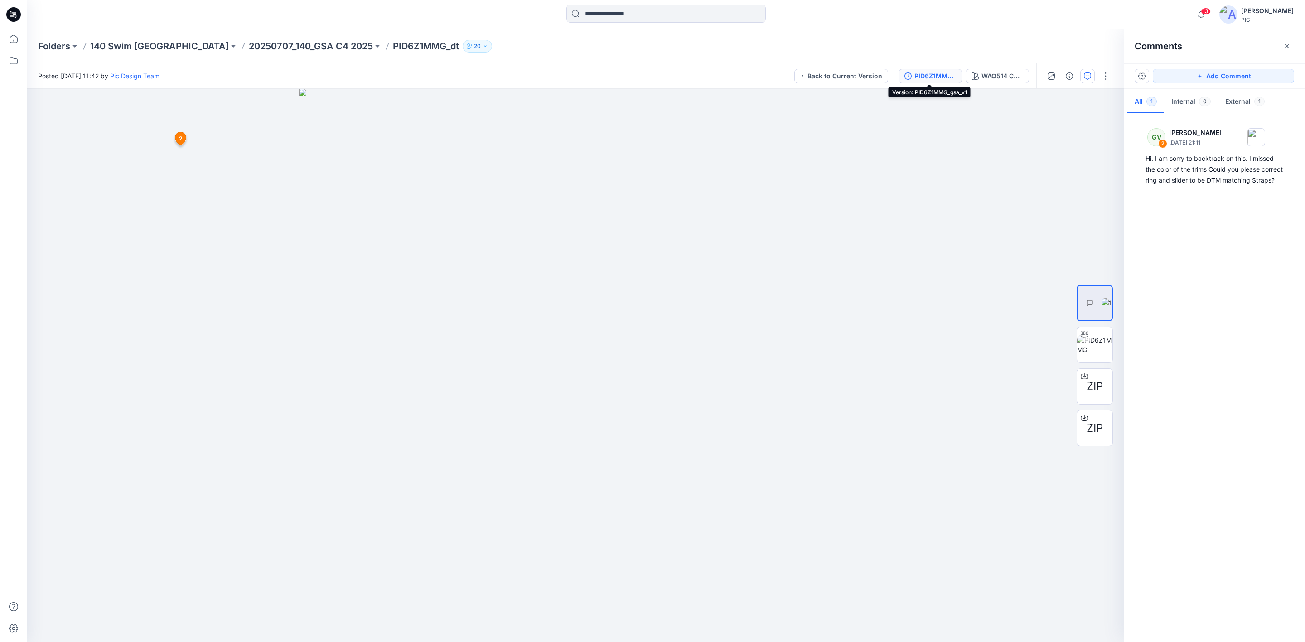
click at [928, 75] on div "PID6Z1MMG_gsa_v1" at bounding box center [936, 76] width 42 height 10
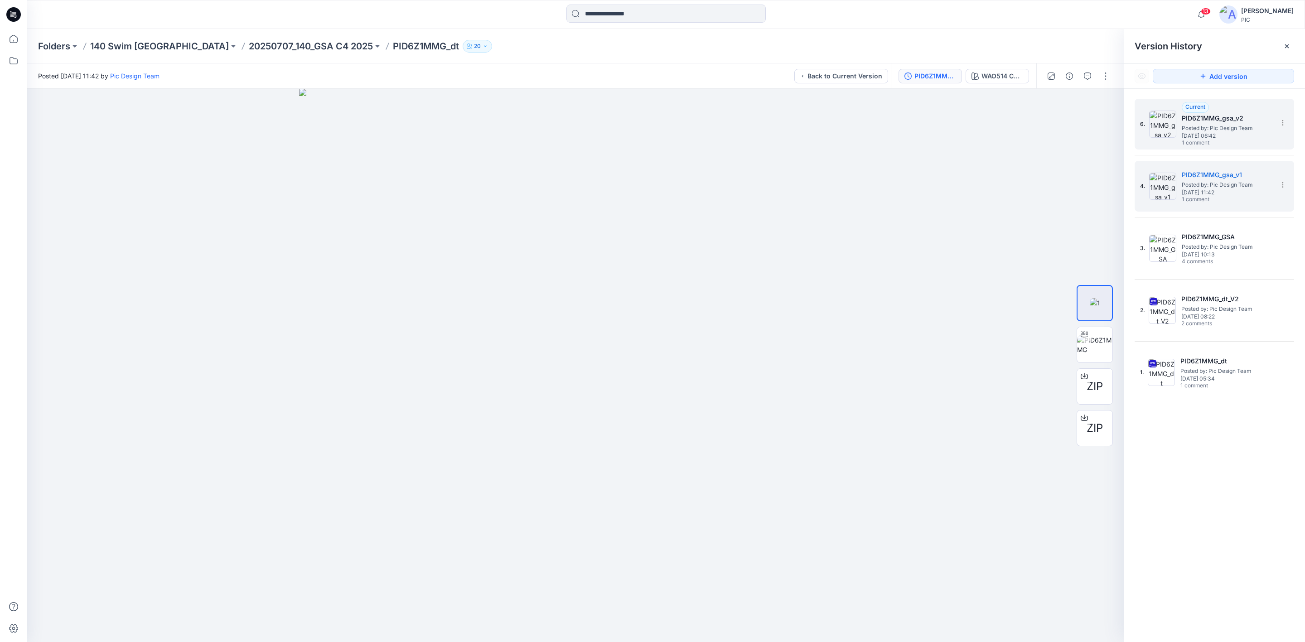
click at [1220, 119] on h5 "PID6Z1MMG_gsa_v2" at bounding box center [1227, 118] width 91 height 11
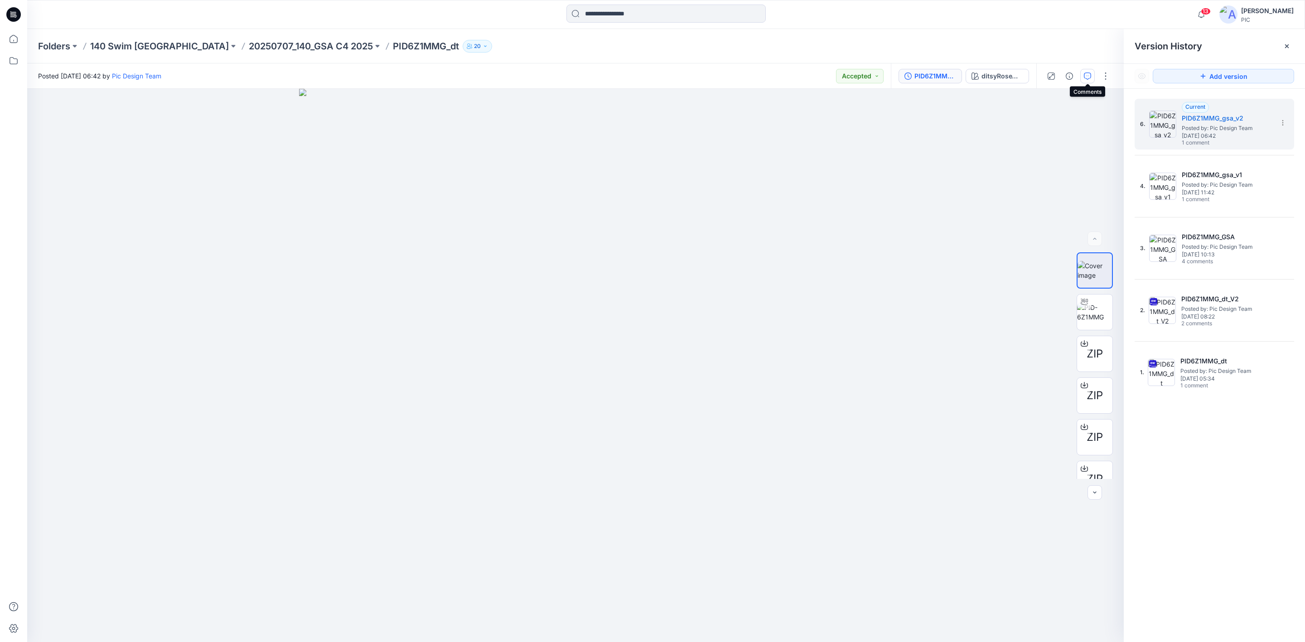
click at [1084, 73] on icon "button" at bounding box center [1087, 76] width 7 height 7
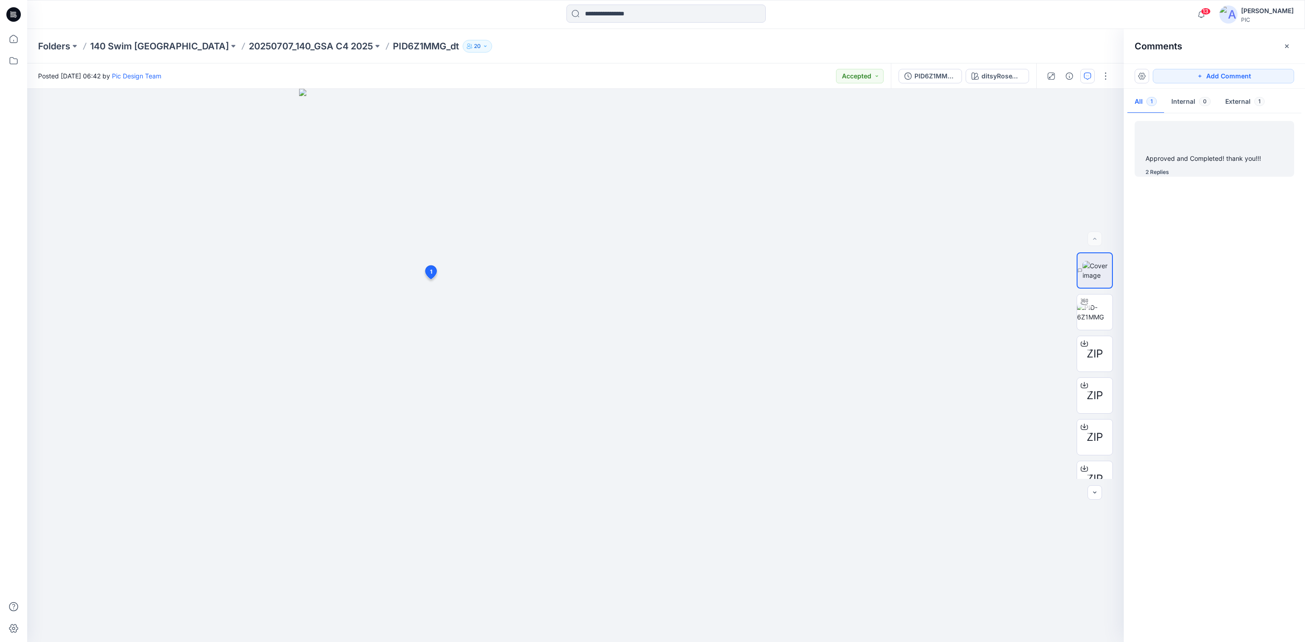
click at [1167, 173] on div "2 Replies" at bounding box center [1158, 172] width 24 height 9
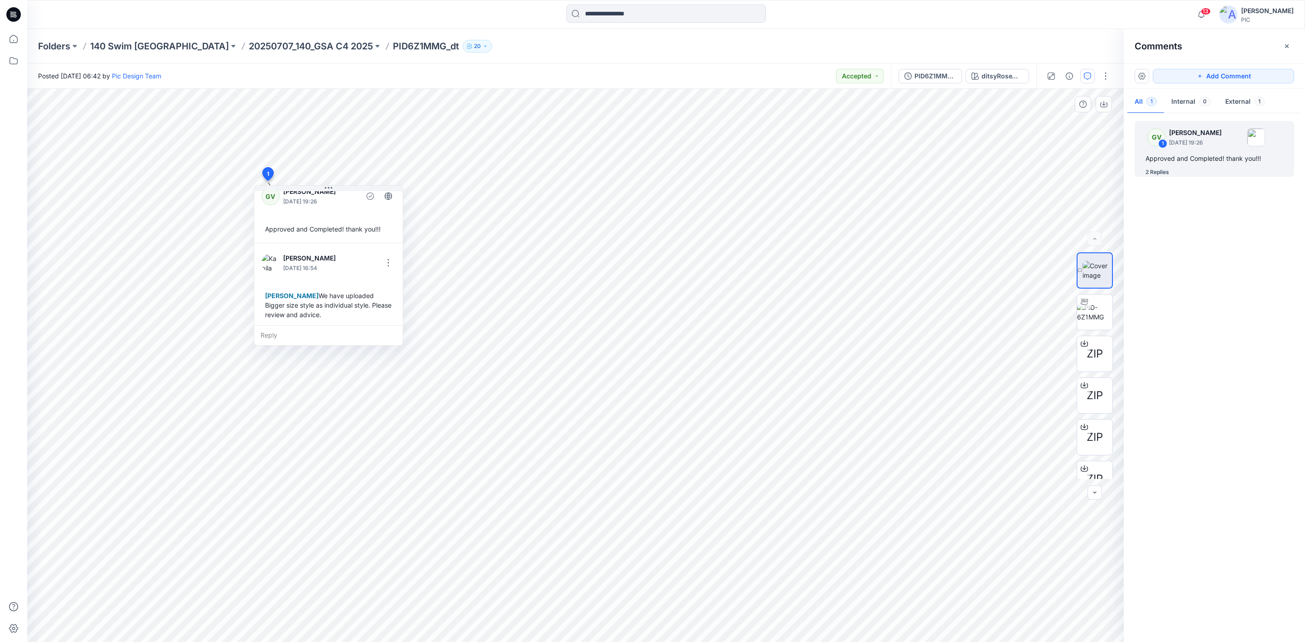
scroll to position [11, 0]
click at [1224, 263] on div "GV 1 George Voulgaris August 14, 2025 19:26 Approved and Completed! thank you!!…" at bounding box center [1214, 376] width 181 height 520
click at [111, 45] on p "140 Swim [GEOGRAPHIC_DATA]" at bounding box center [159, 46] width 139 height 13
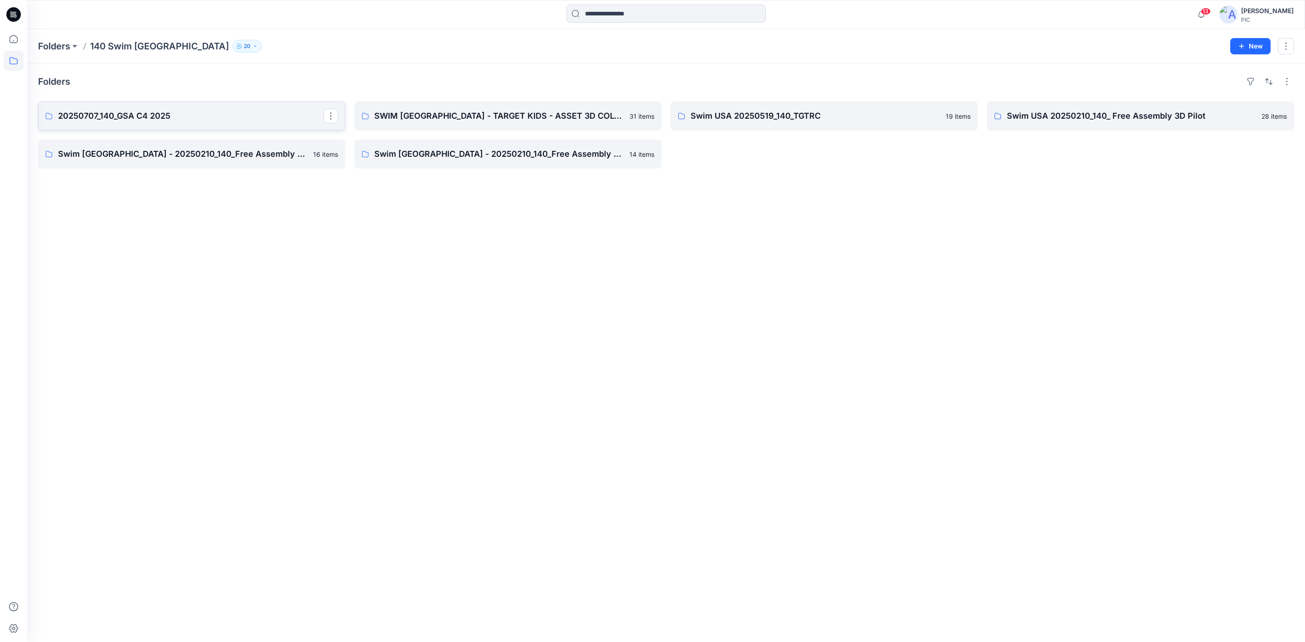
click at [186, 116] on p "20250707_140_GSA C4 2025" at bounding box center [191, 116] width 266 height 13
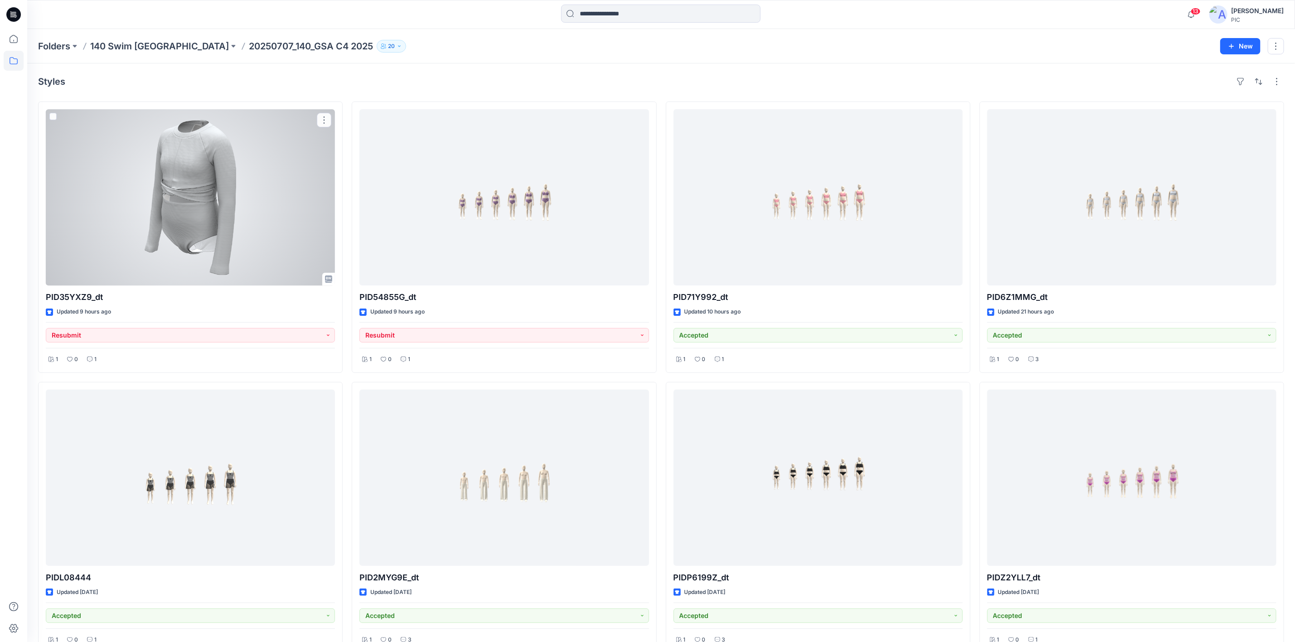
click at [234, 113] on div at bounding box center [190, 197] width 289 height 176
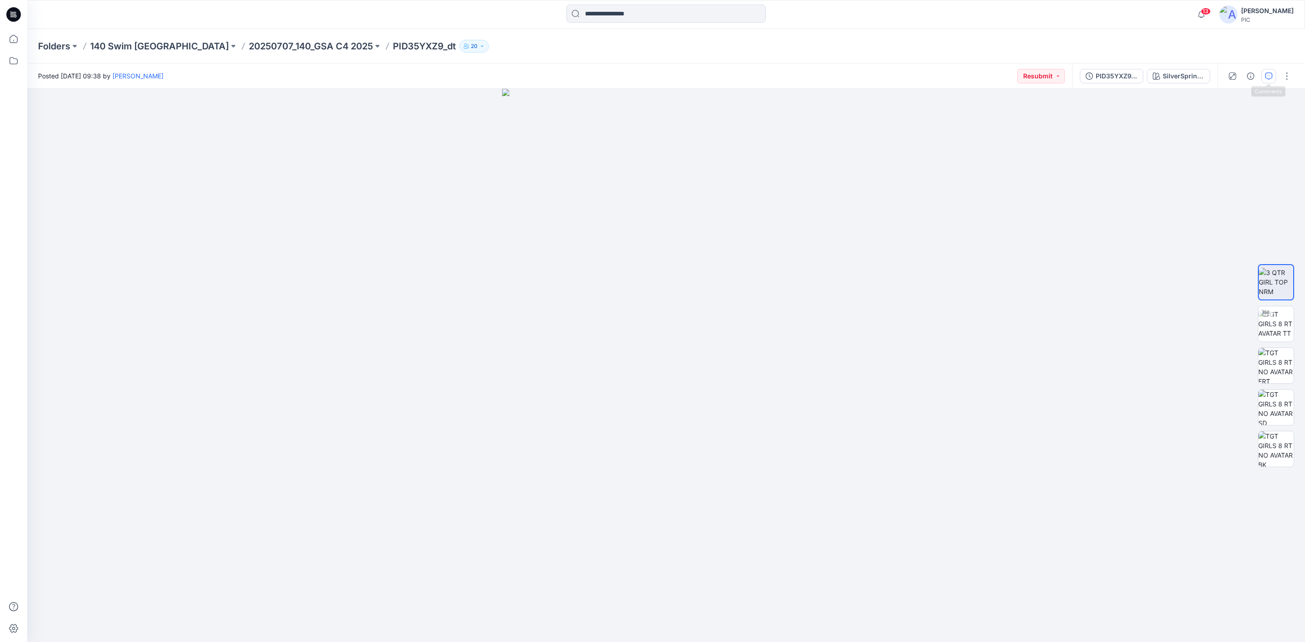
click at [1270, 75] on icon "button" at bounding box center [1268, 76] width 7 height 7
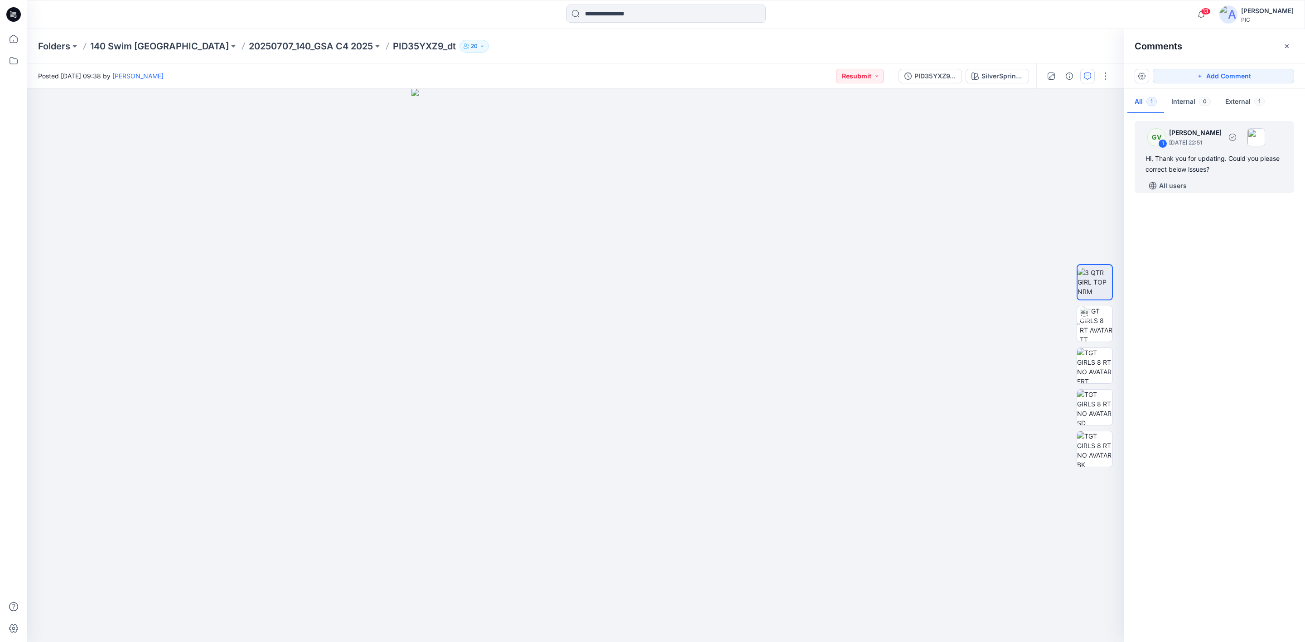
click at [1211, 156] on div "Hi, Thank you for updating. Could you please correct below issues?" at bounding box center [1215, 164] width 138 height 22
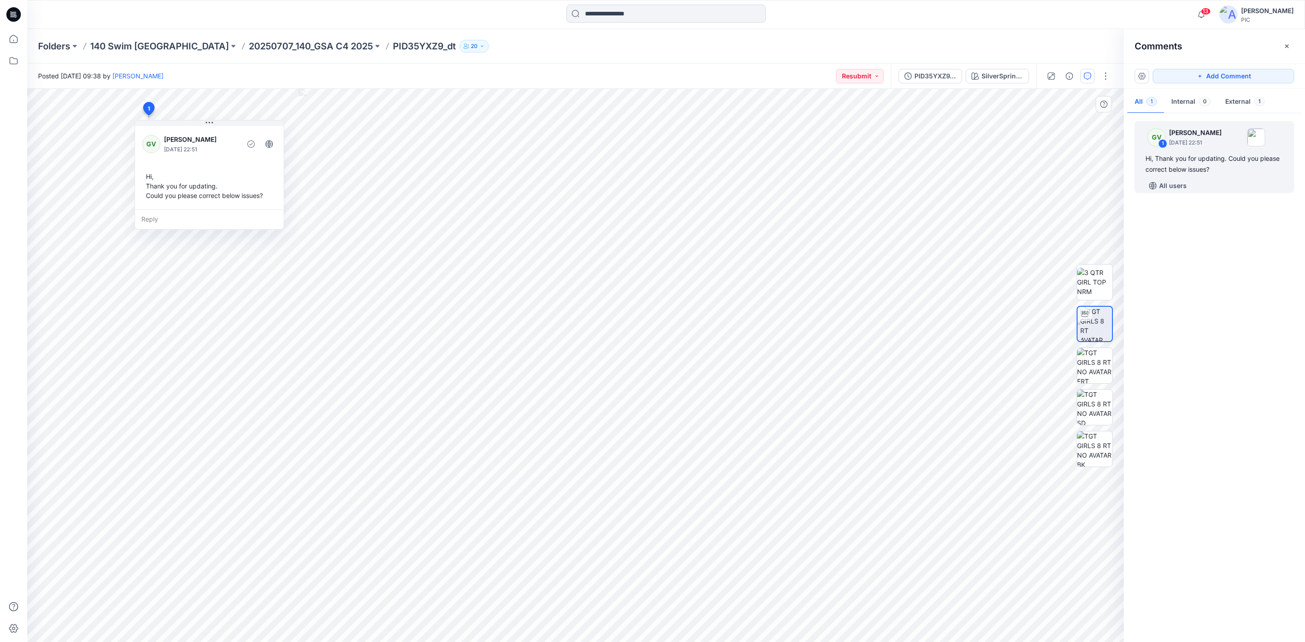
click at [177, 217] on div "Reply" at bounding box center [209, 219] width 149 height 20
click at [966, 76] on div "Posted Friday, August 15, 2025 09:38 by Poornima Perera Resubmit PID35YXZ9_dt_V…" at bounding box center [666, 352] width 1278 height 579
drag, startPoint x: 258, startPoint y: 197, endPoint x: 264, endPoint y: 194, distance: 6.9
click at [264, 192] on div "Hi, Thank you for updating. Could you please correct below issues?" at bounding box center [217, 181] width 134 height 36
drag, startPoint x: 224, startPoint y: 237, endPoint x: 1124, endPoint y: 374, distance: 910.5
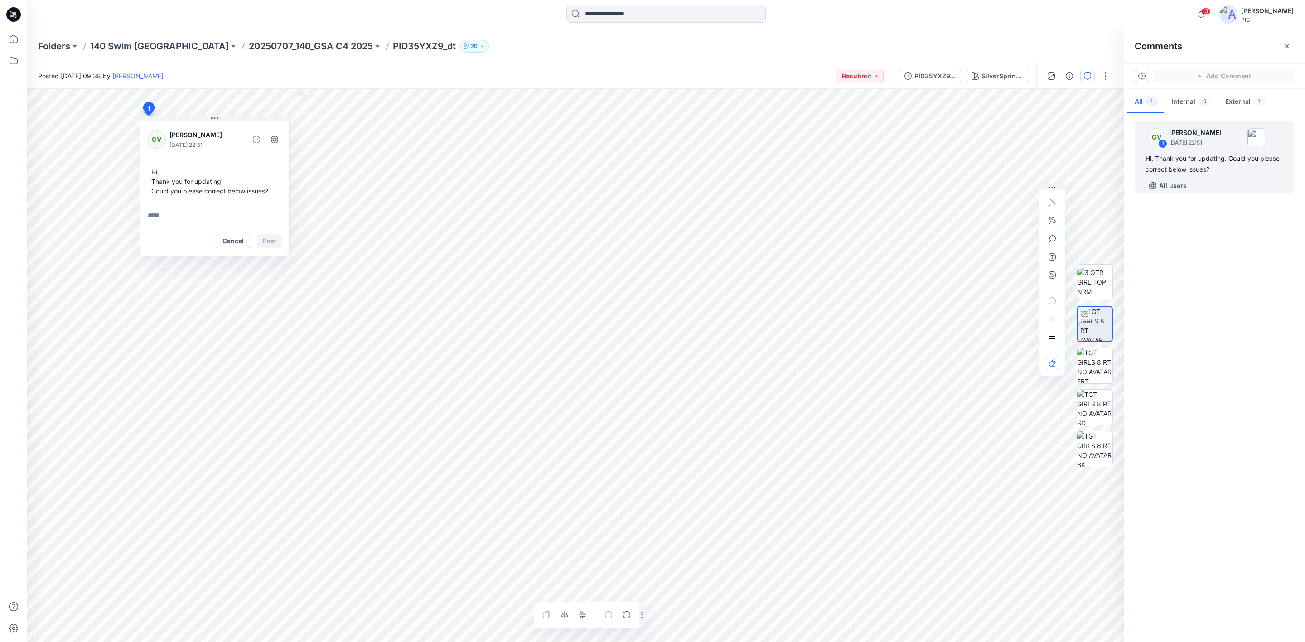
click at [224, 237] on button "Cancel" at bounding box center [233, 241] width 37 height 15
